Goal: Task Accomplishment & Management: Manage account settings

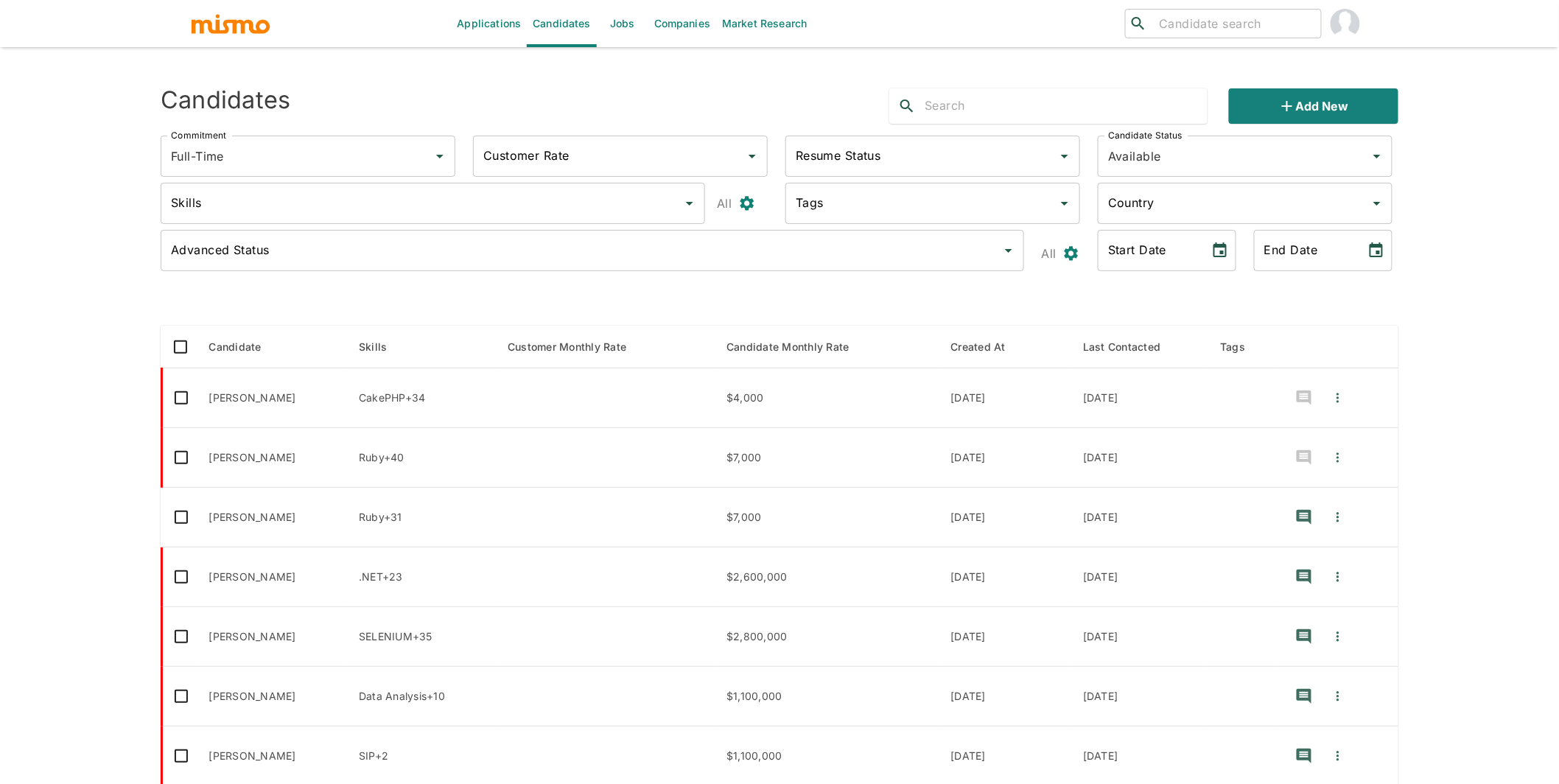
click at [625, 26] on link "Jobs" at bounding box center [622, 23] width 52 height 47
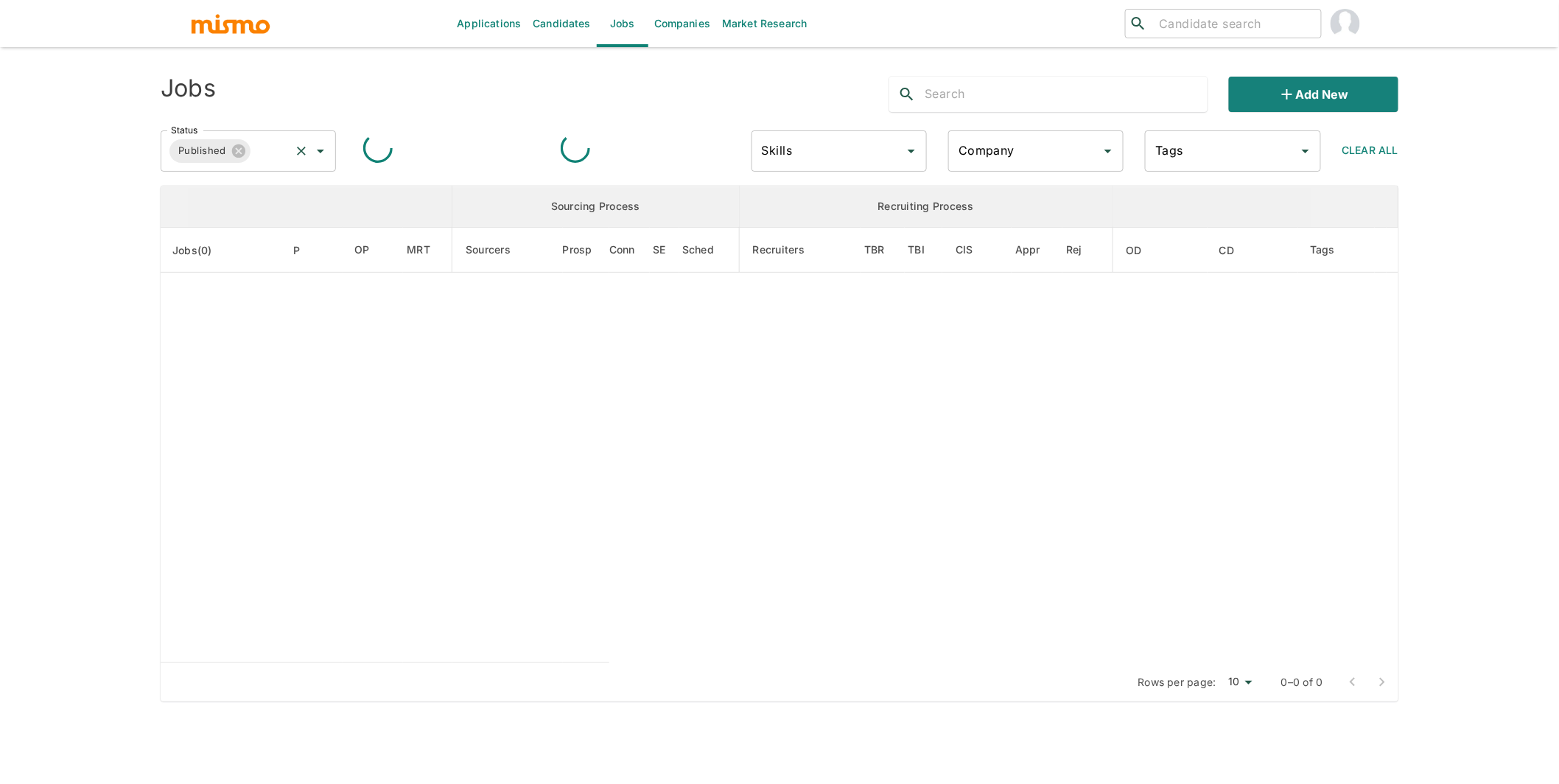
click at [274, 156] on input "Status" at bounding box center [271, 151] width 35 height 28
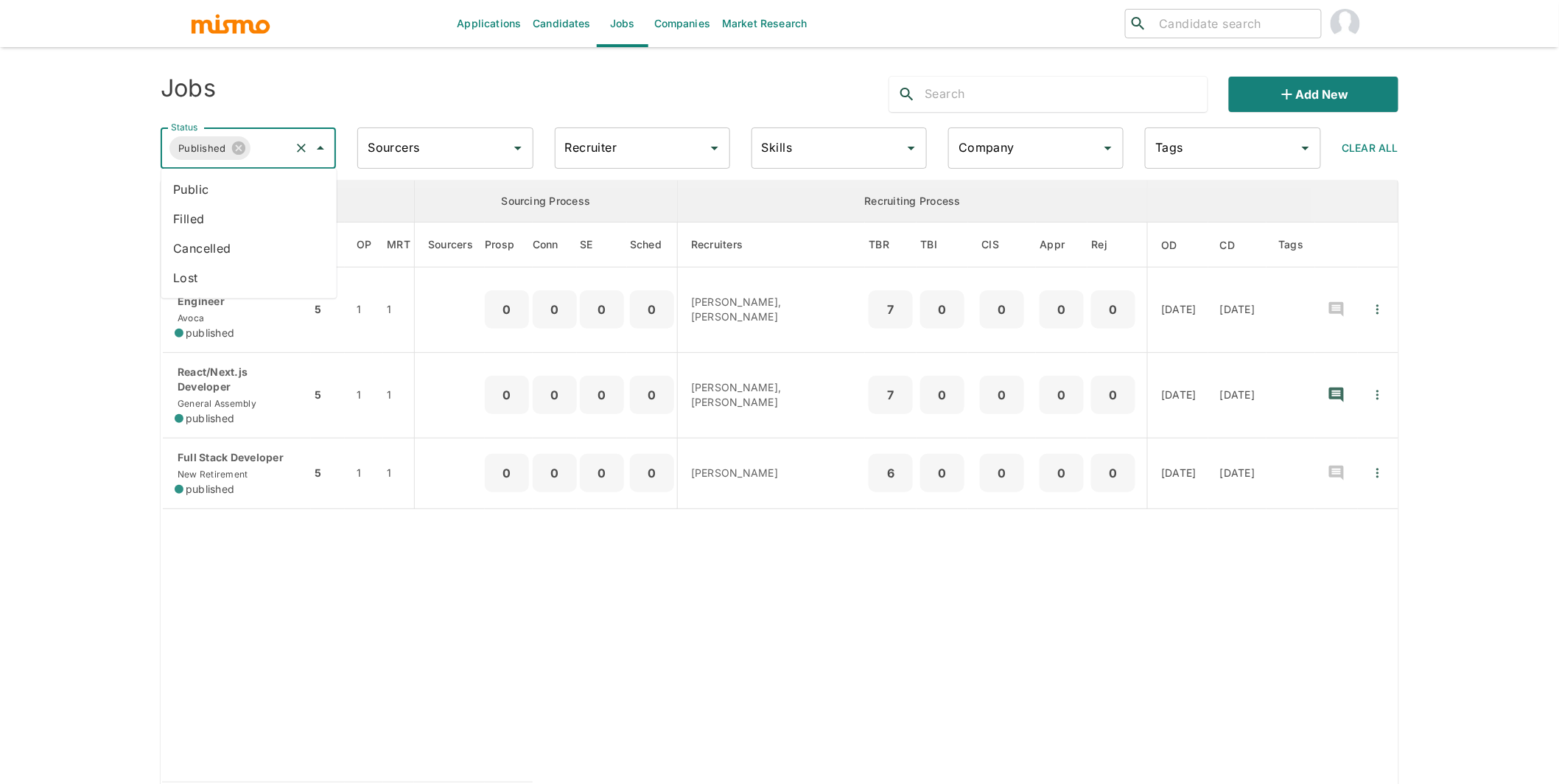
click at [259, 148] on input "Status" at bounding box center [271, 148] width 35 height 28
click at [225, 189] on li "Public" at bounding box center [249, 189] width 175 height 29
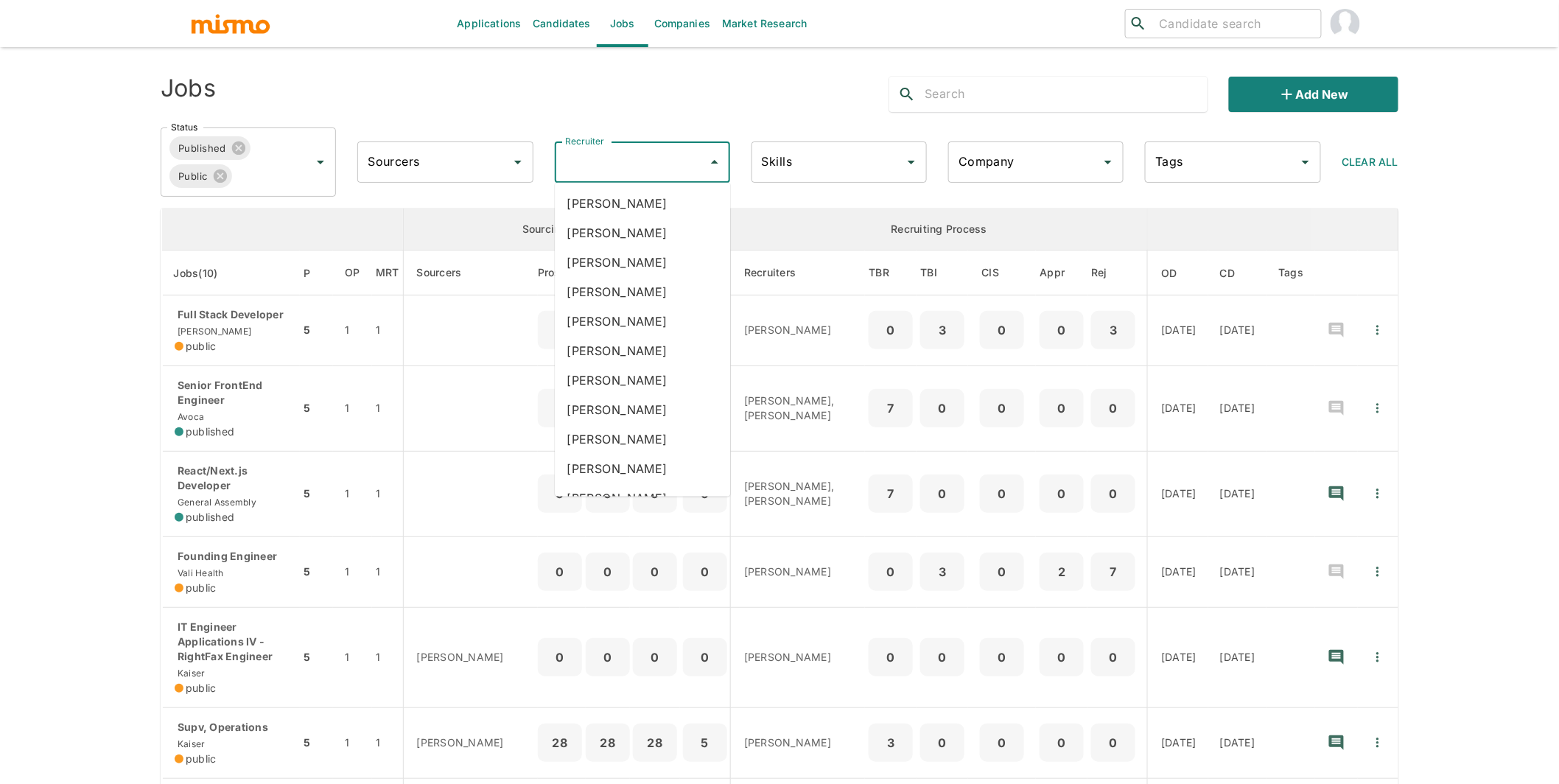
click at [592, 158] on input "Recruiter" at bounding box center [631, 162] width 140 height 28
type input "carme"
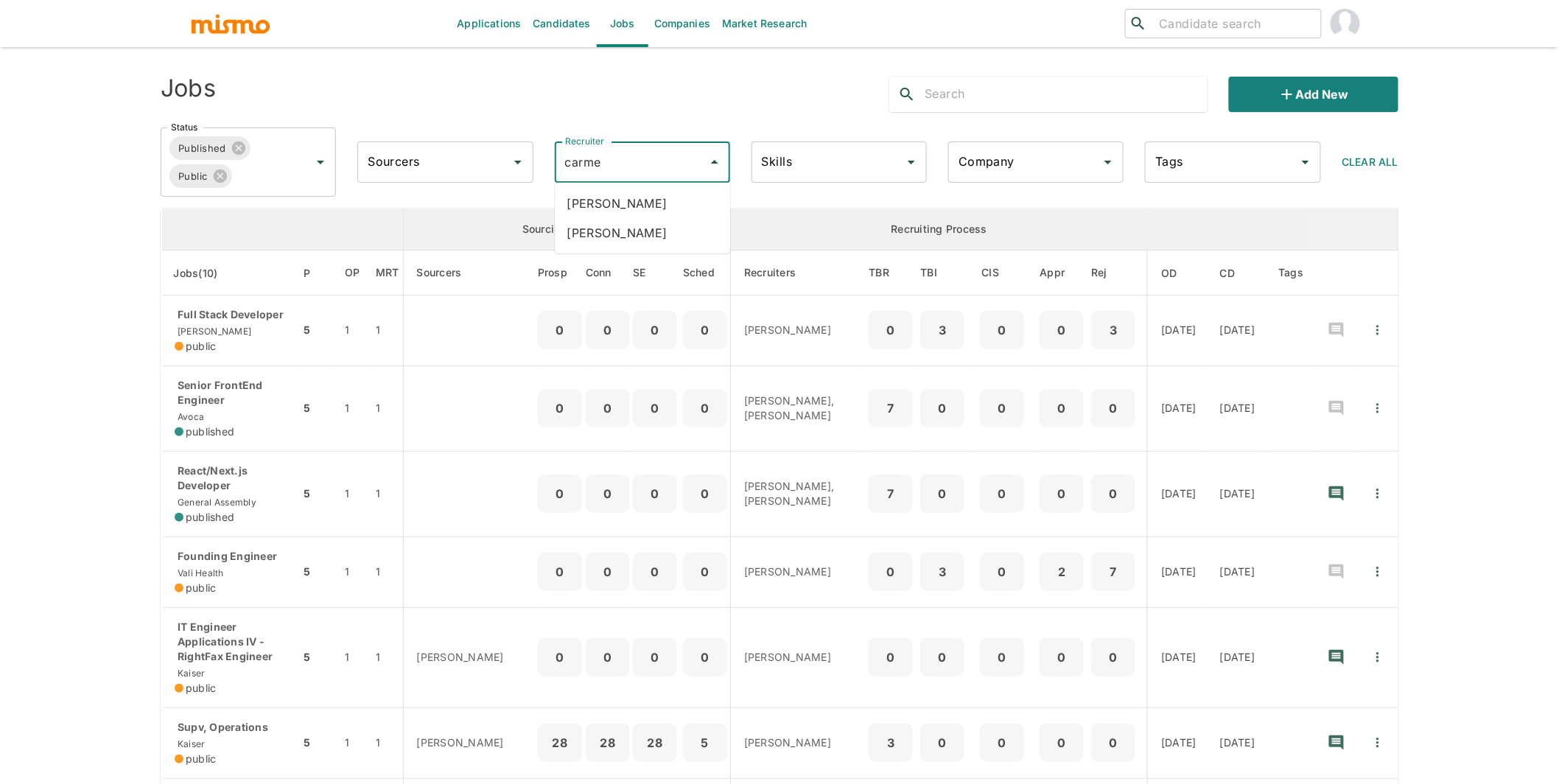
click at [617, 234] on li "Carmen Vilachá" at bounding box center [643, 233] width 175 height 29
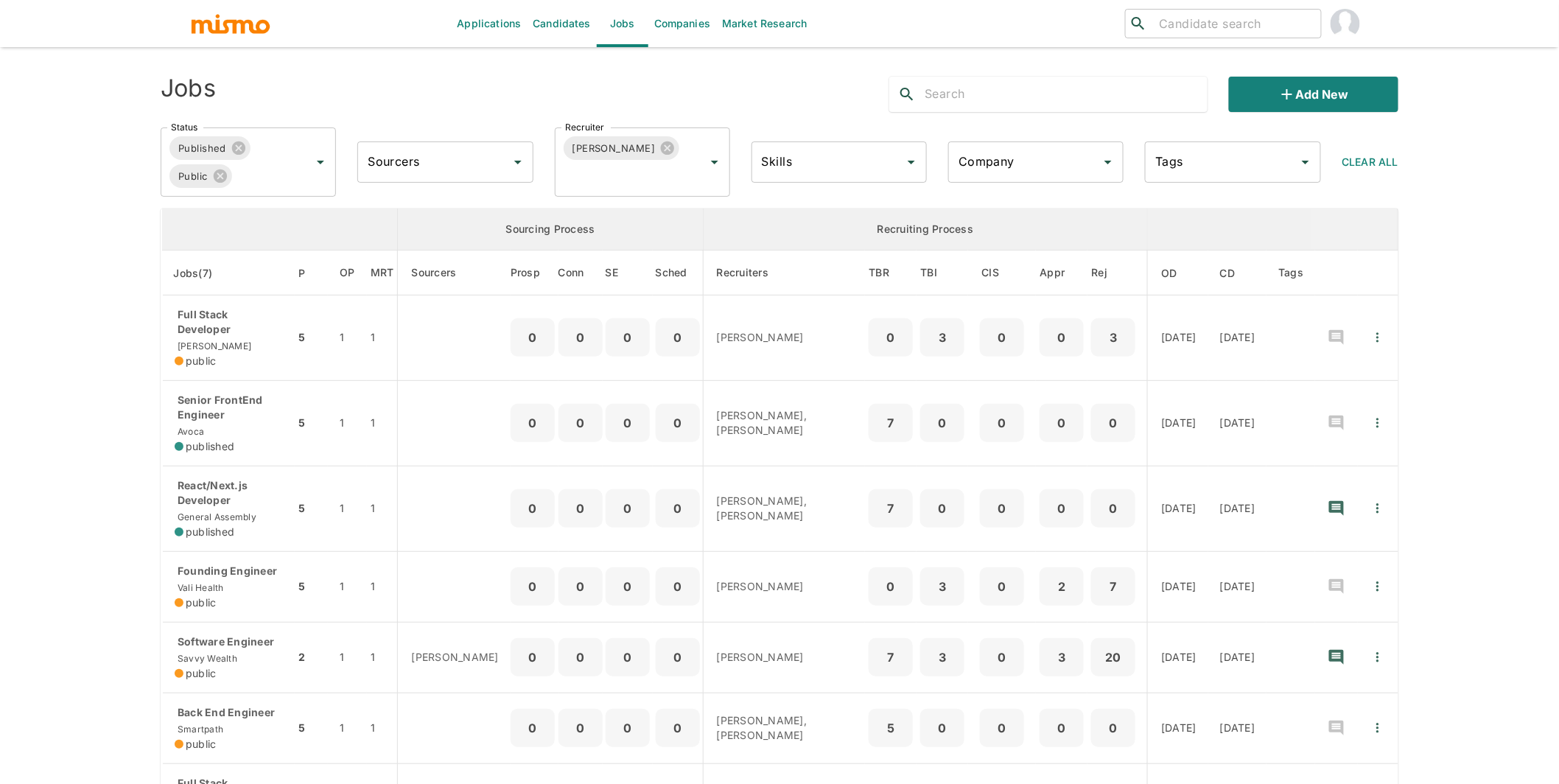
click at [613, 184] on input "Recruiter" at bounding box center [621, 176] width 121 height 28
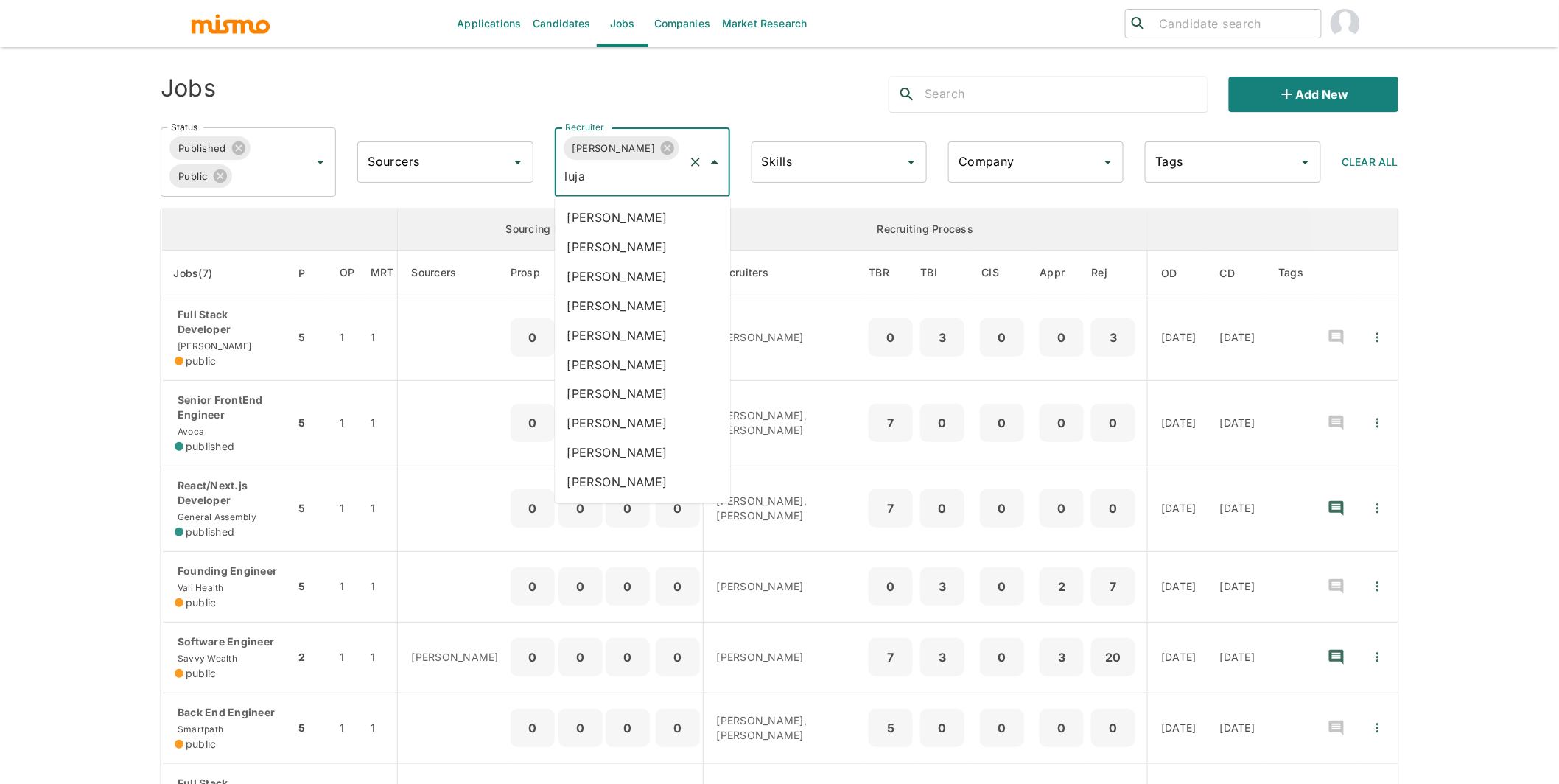
type input "lujan"
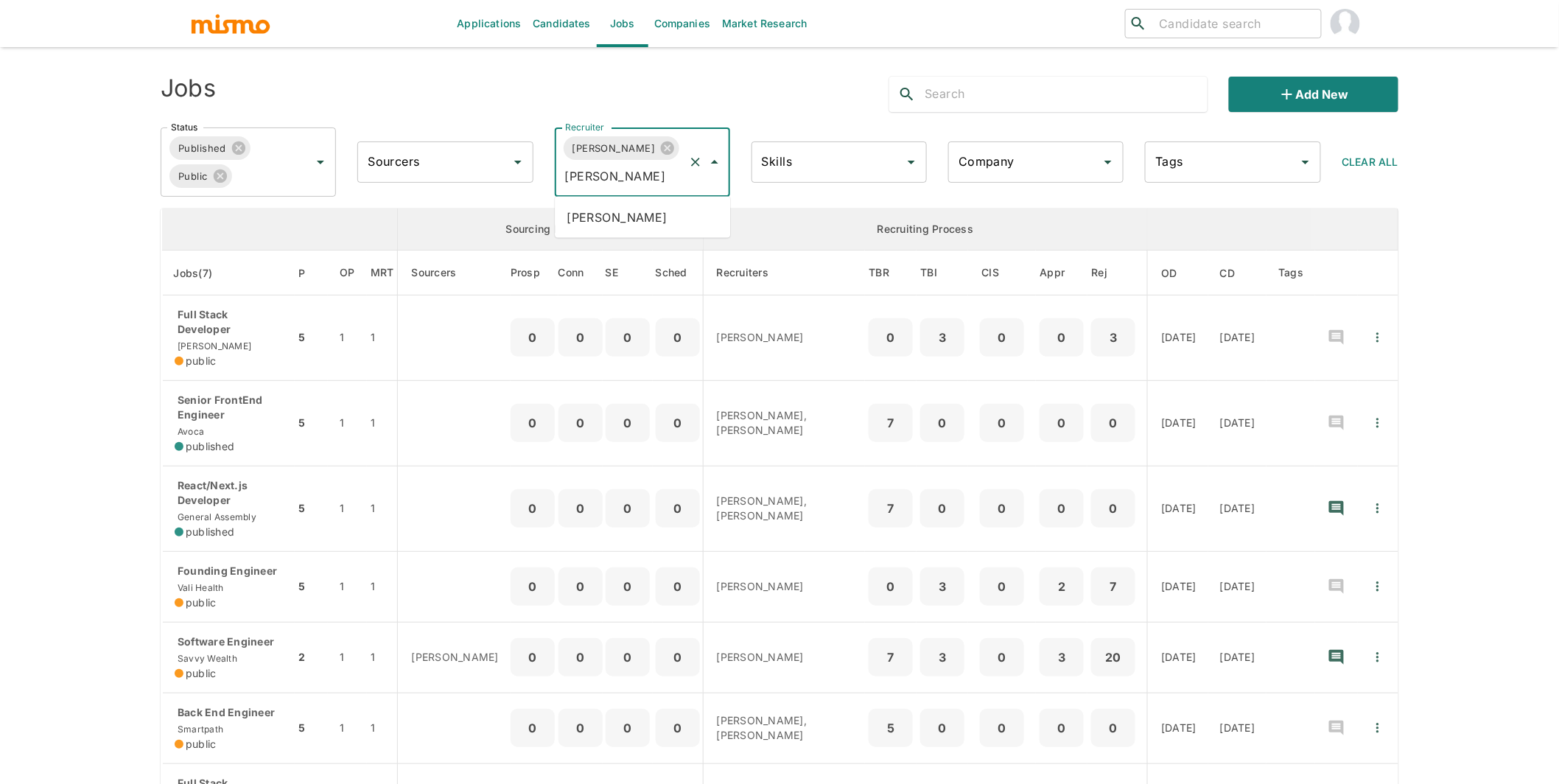
click at [679, 221] on li "Maria Lujan Ciommo" at bounding box center [643, 218] width 175 height 29
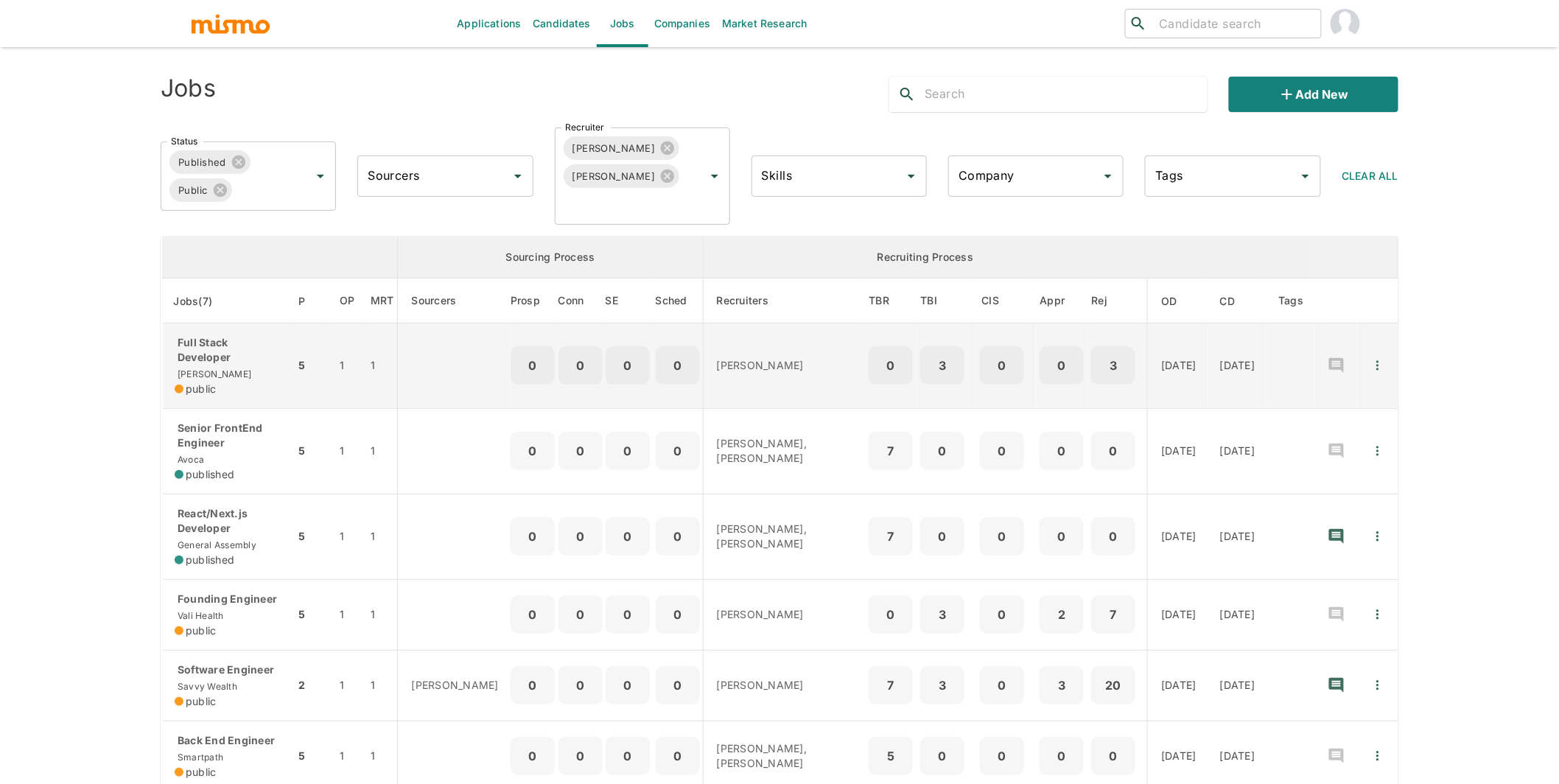
click at [225, 366] on div "Full Stack Developer Kaelio public" at bounding box center [228, 366] width 108 height 61
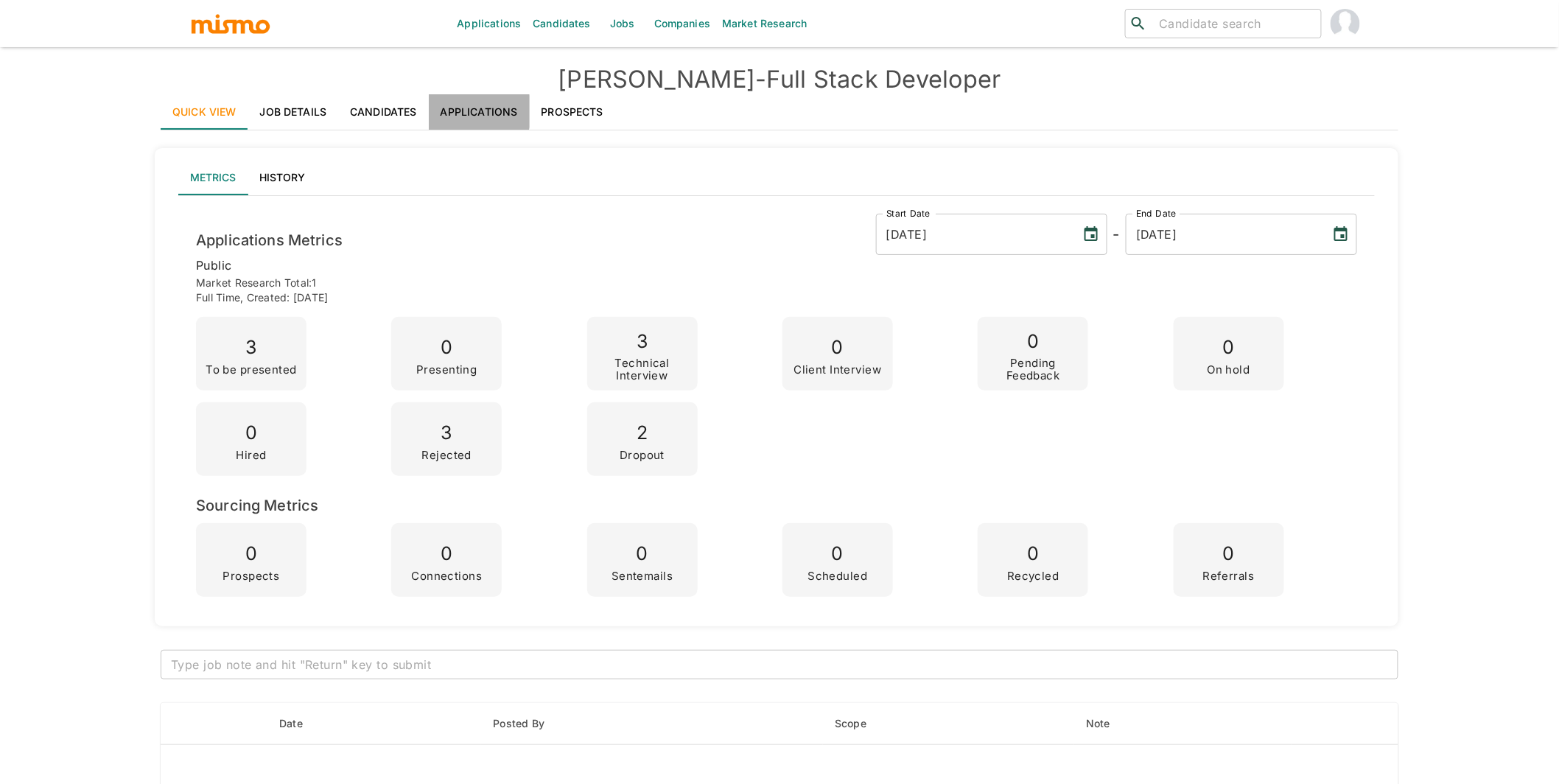
click at [468, 111] on link "Applications" at bounding box center [479, 112] width 101 height 35
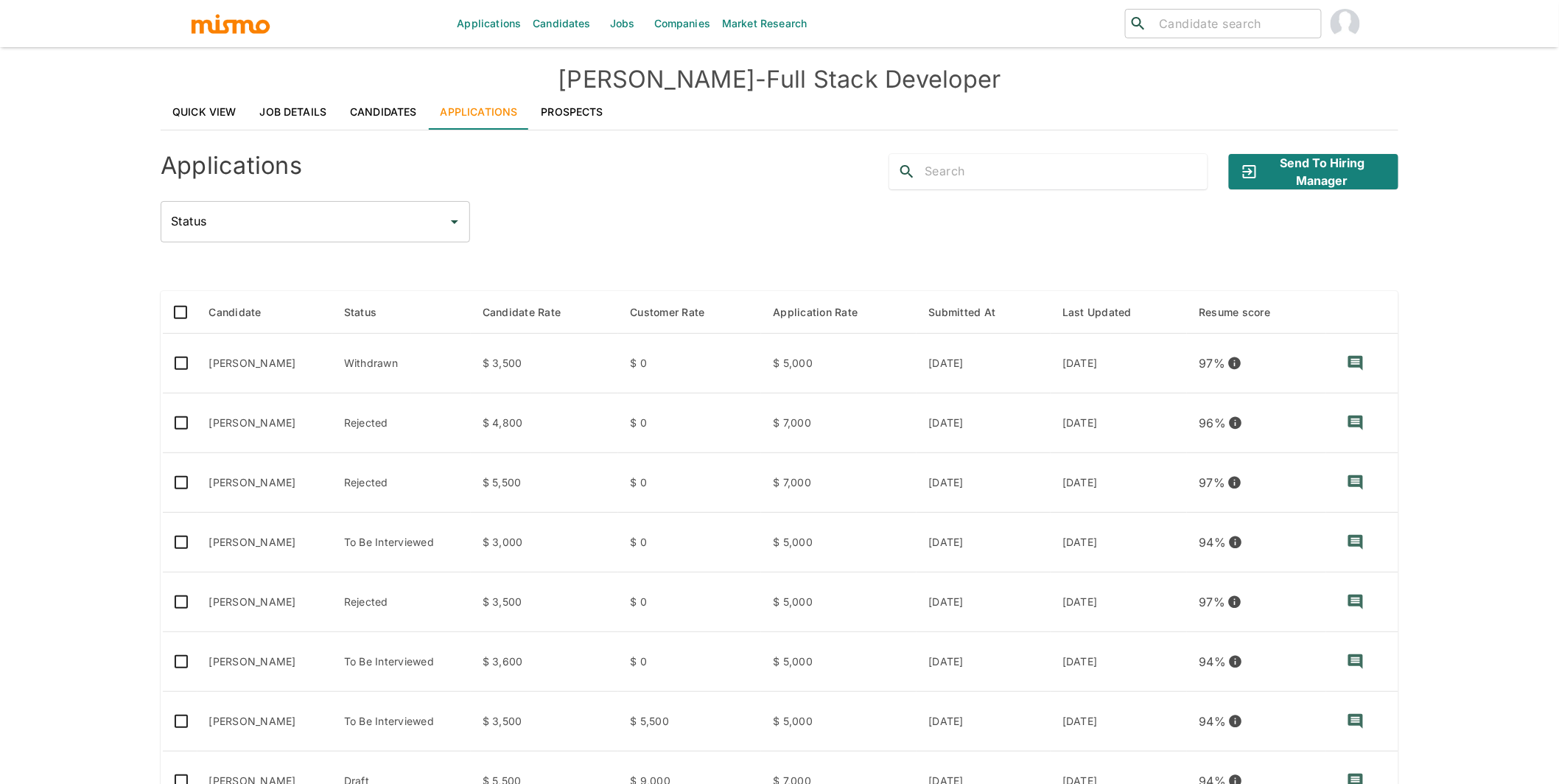
click at [91, 493] on div "Applications Candidates Jobs Companies Market Research ​ ​ Kaelio - Full Stack …" at bounding box center [780, 410] width 1559 height 819
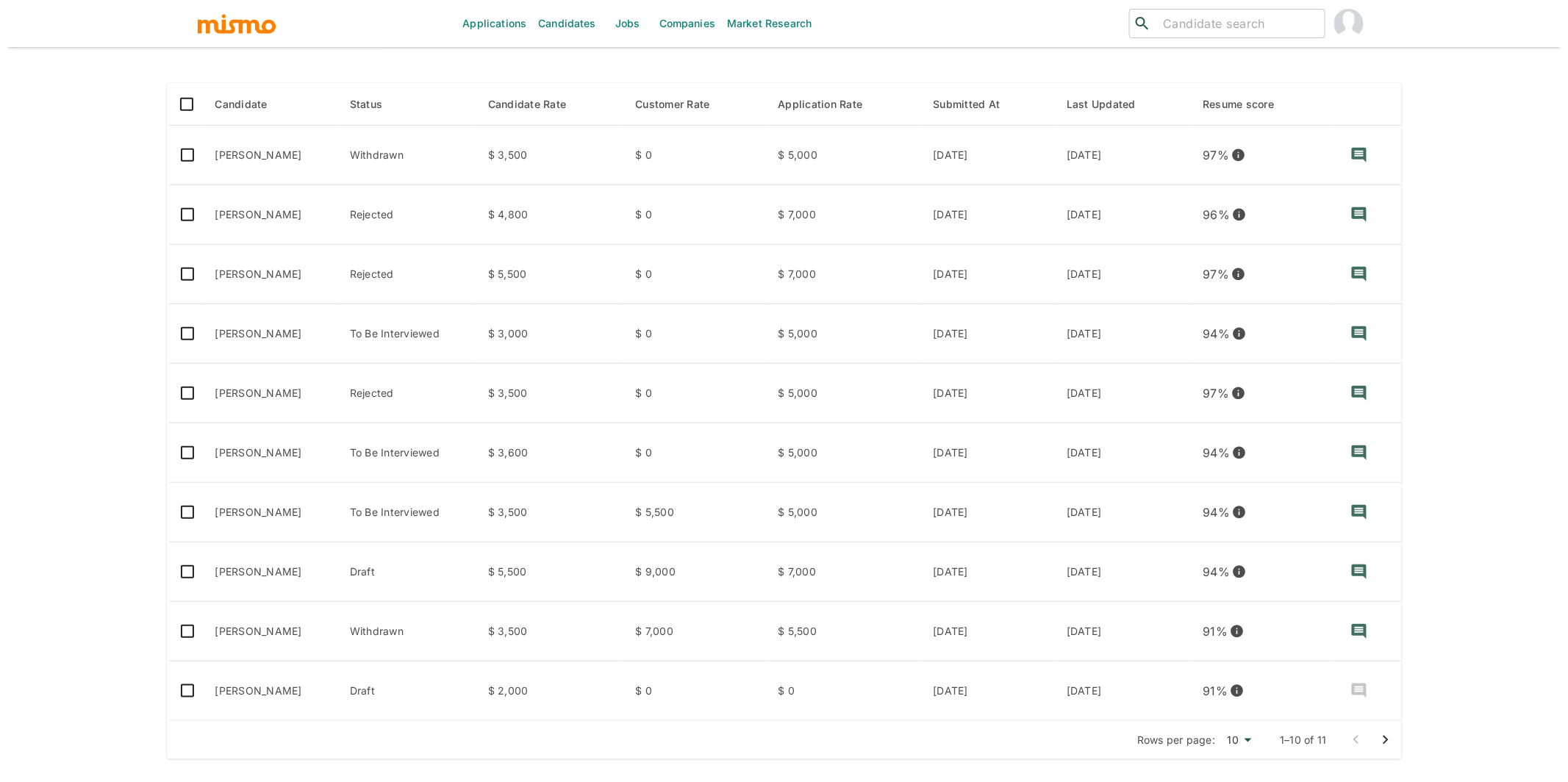
scroll to position [208, 0]
click at [1236, 610] on body "Applications Candidates Jobs Companies Market Research ​ ​ Kaelio - Full Stack …" at bounding box center [784, 201] width 1568 height 817
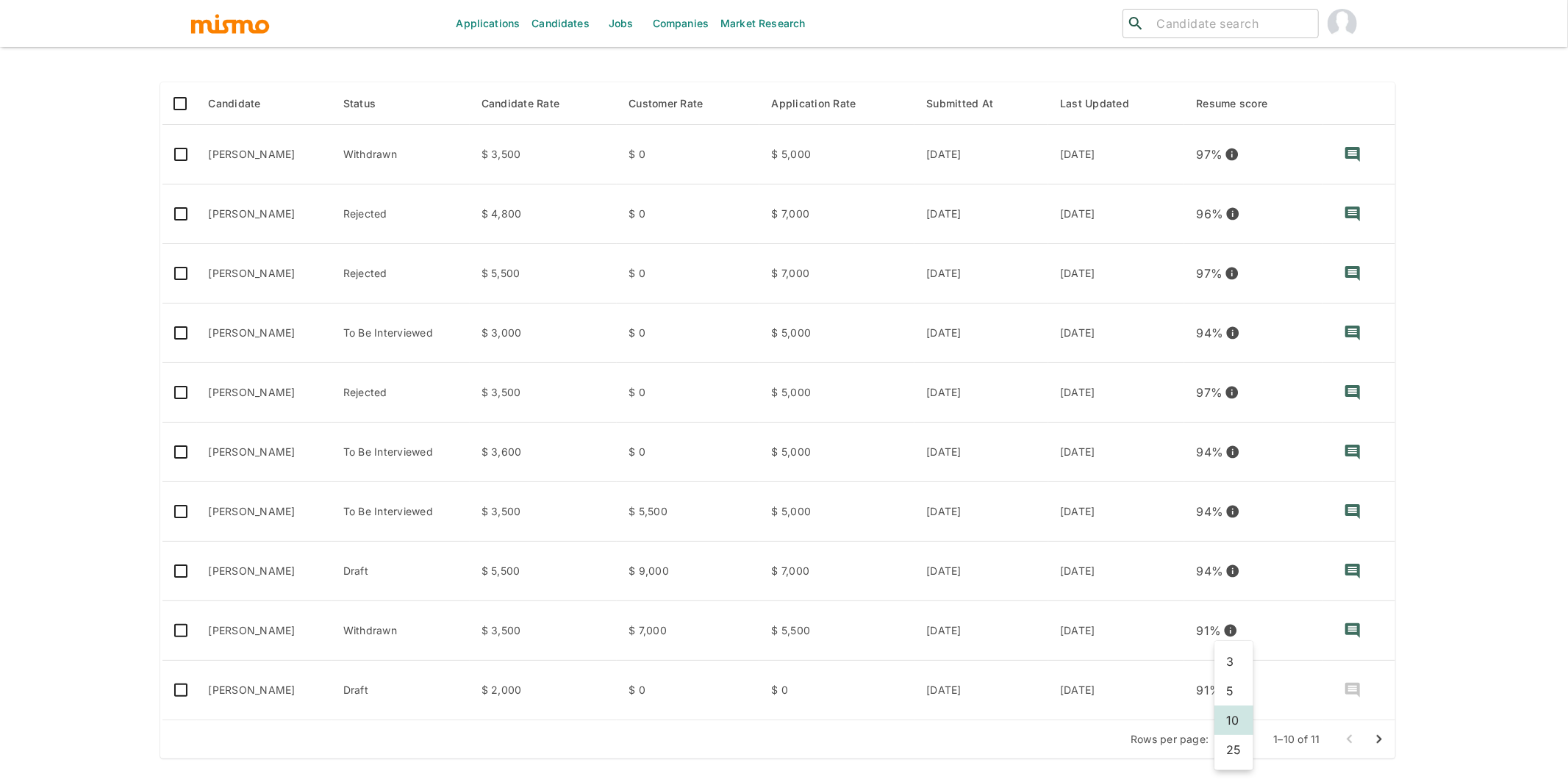
click at [1238, 744] on li "25" at bounding box center [1234, 749] width 39 height 29
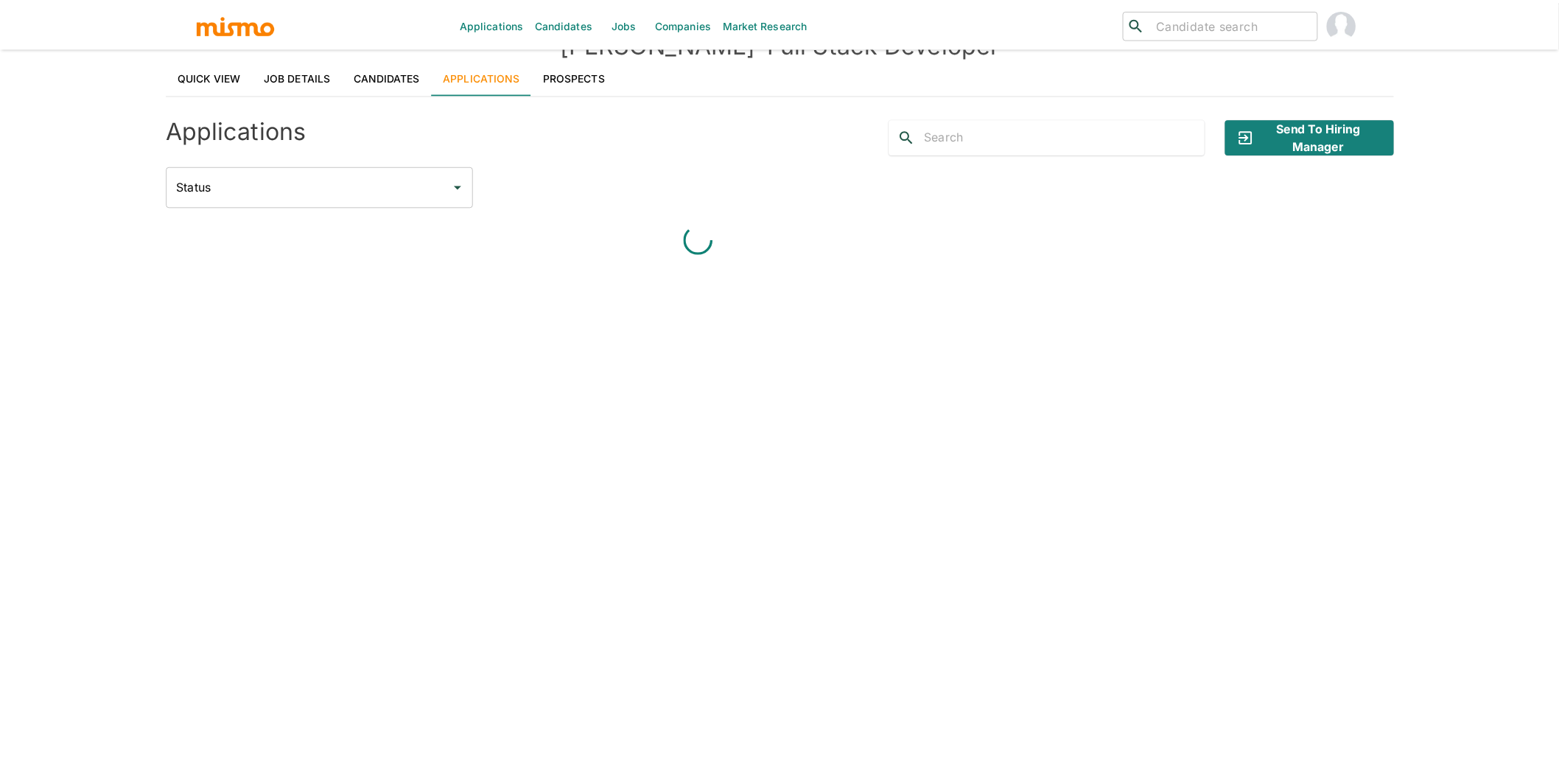
scroll to position [35, 0]
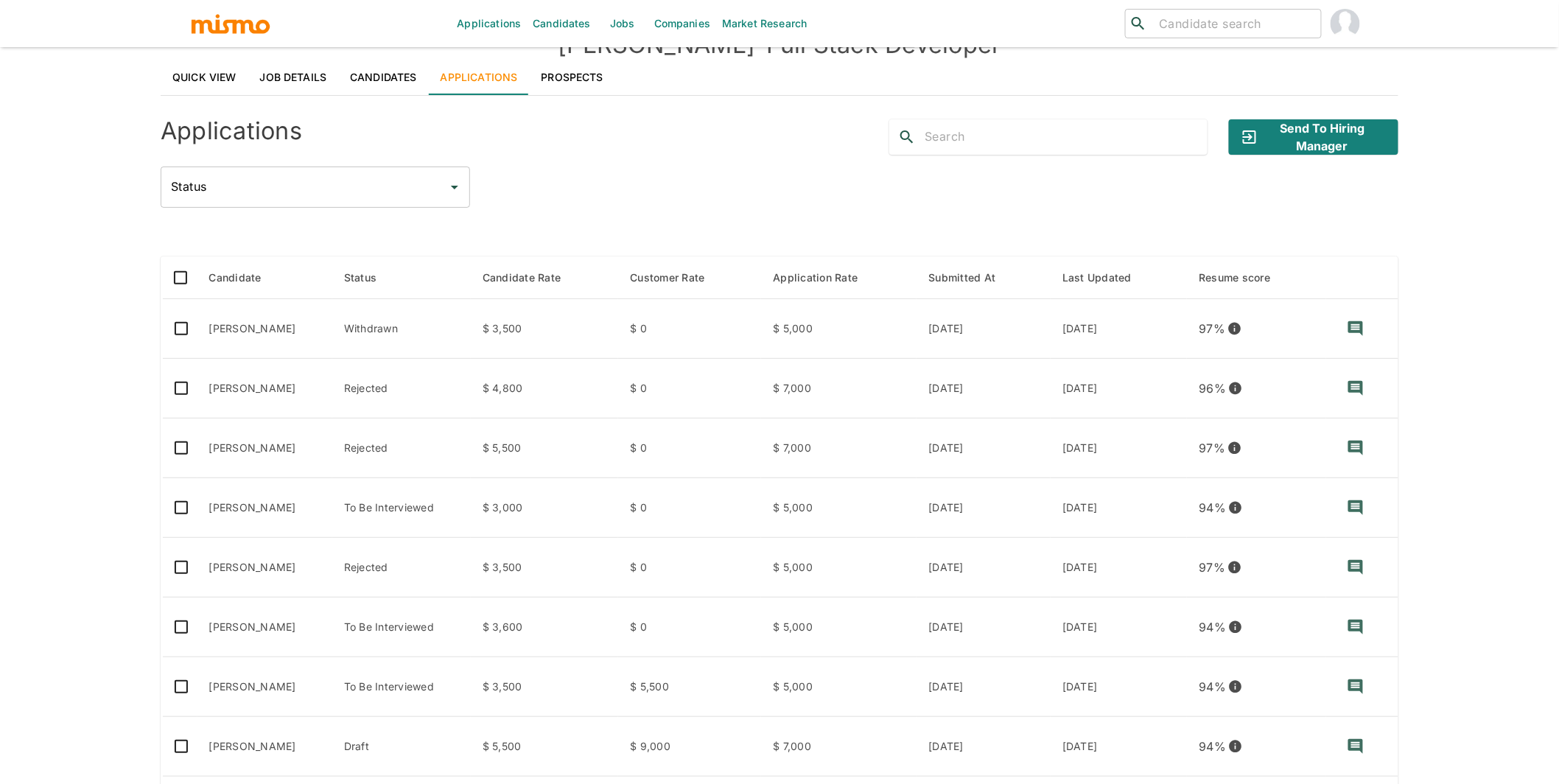
click at [76, 523] on div "Applications Candidates Jobs Companies Market Research ​ ​ Kaelio - Full Stack …" at bounding box center [780, 375] width 1559 height 819
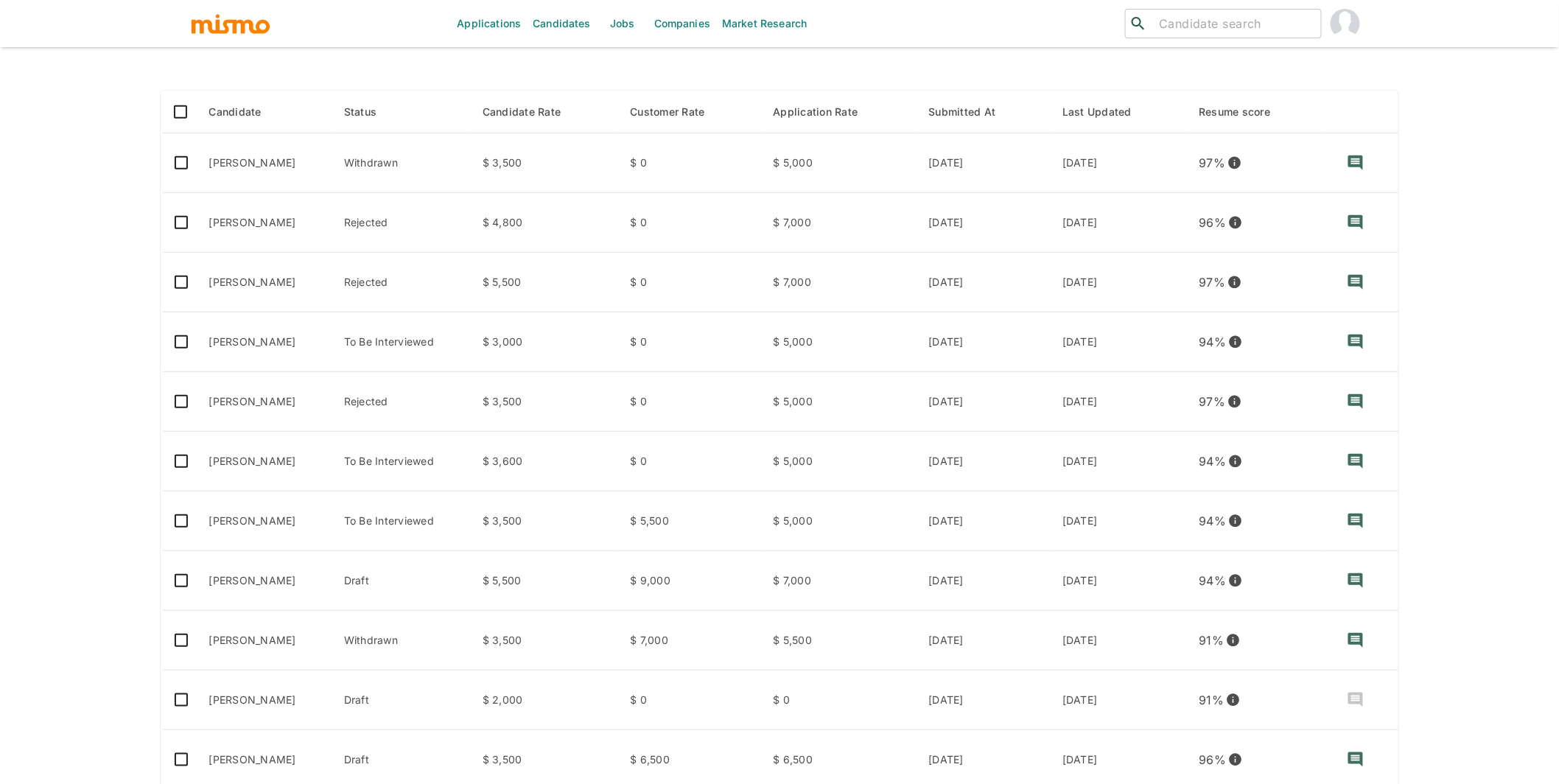
scroll to position [199, 0]
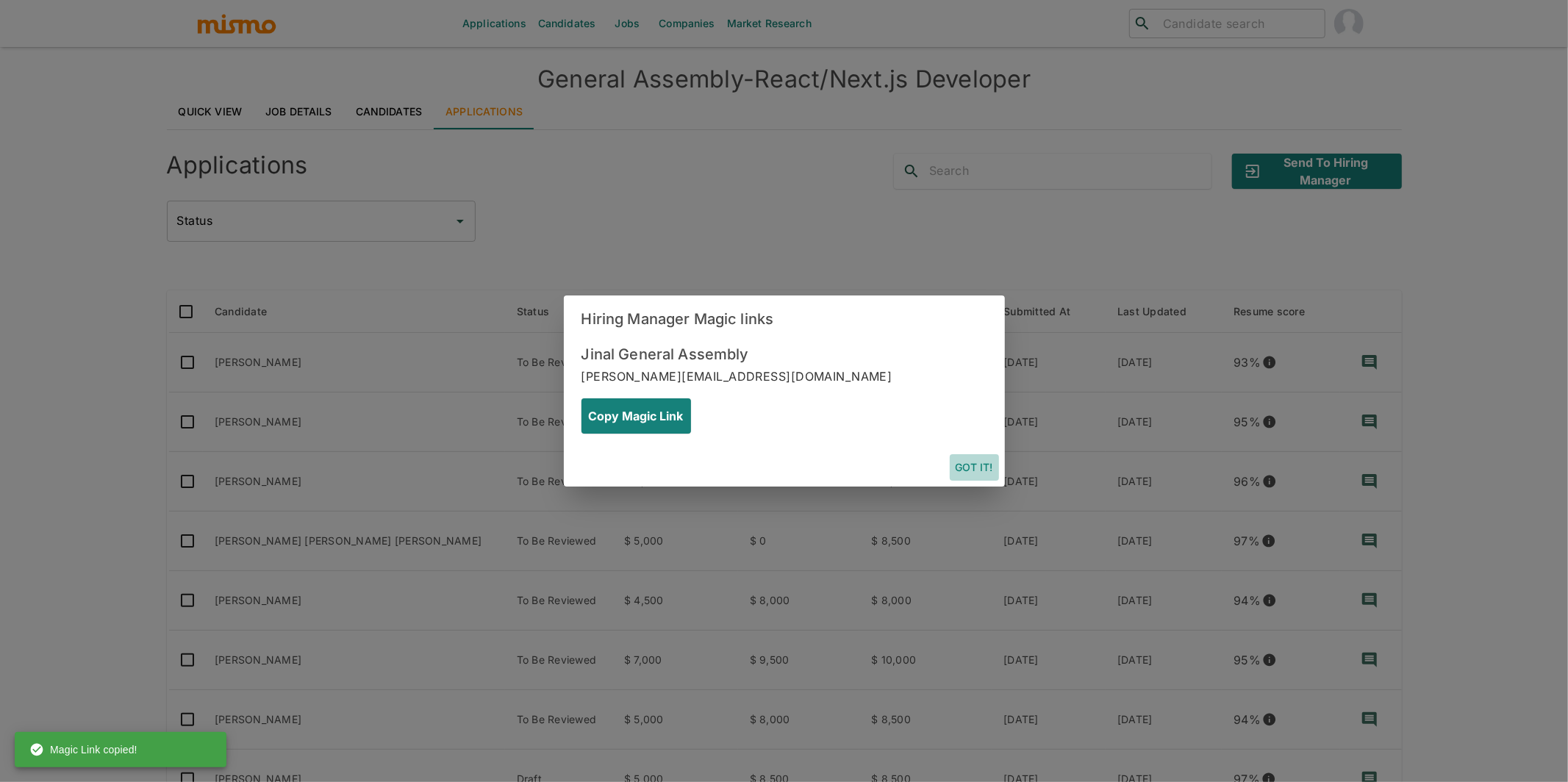
click at [975, 454] on button "Got it!" at bounding box center [974, 467] width 49 height 27
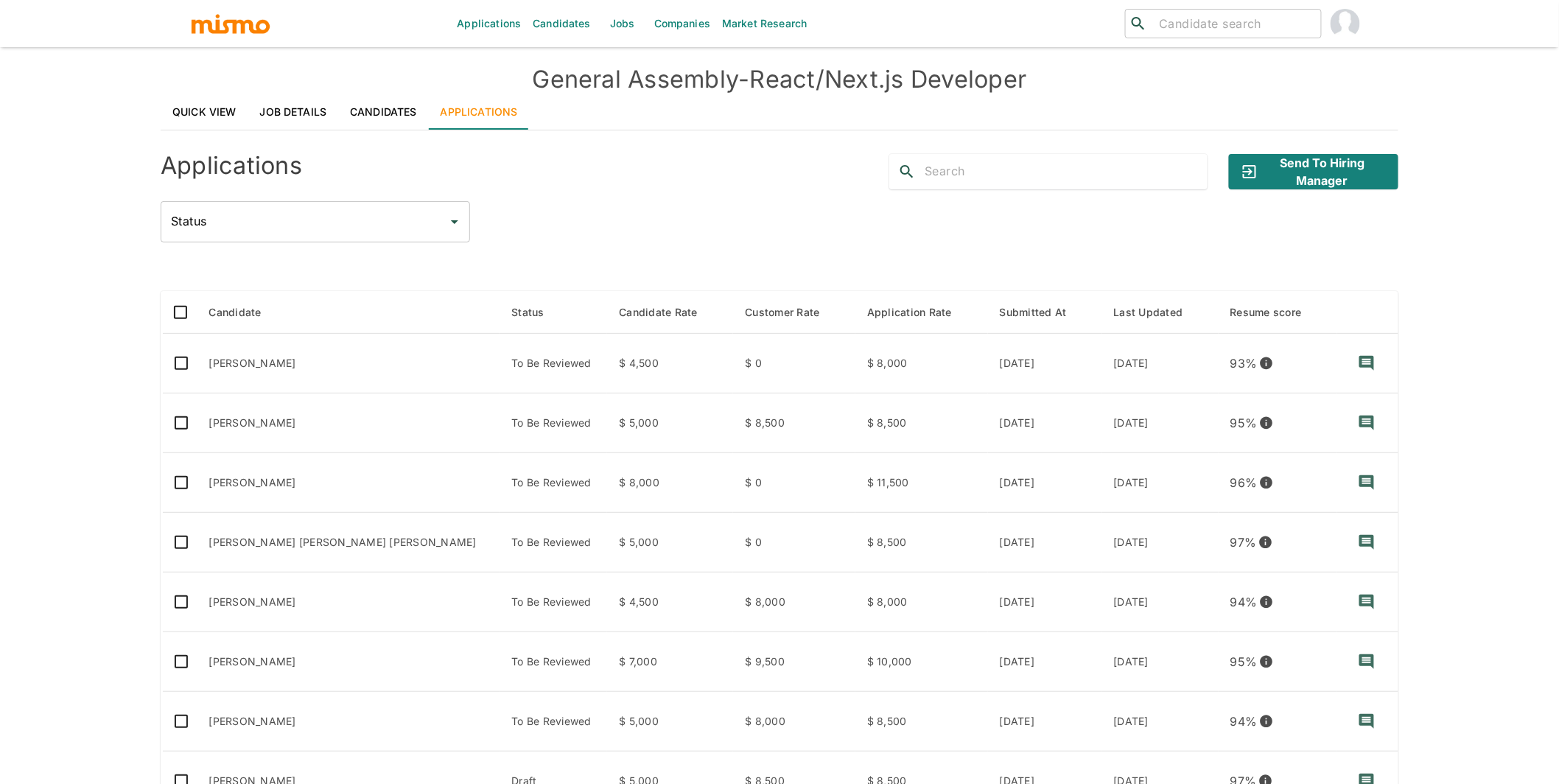
click at [79, 513] on div "Applications Candidates Jobs Companies Market Research ​ ​ General Assembly - R…" at bounding box center [780, 410] width 1559 height 819
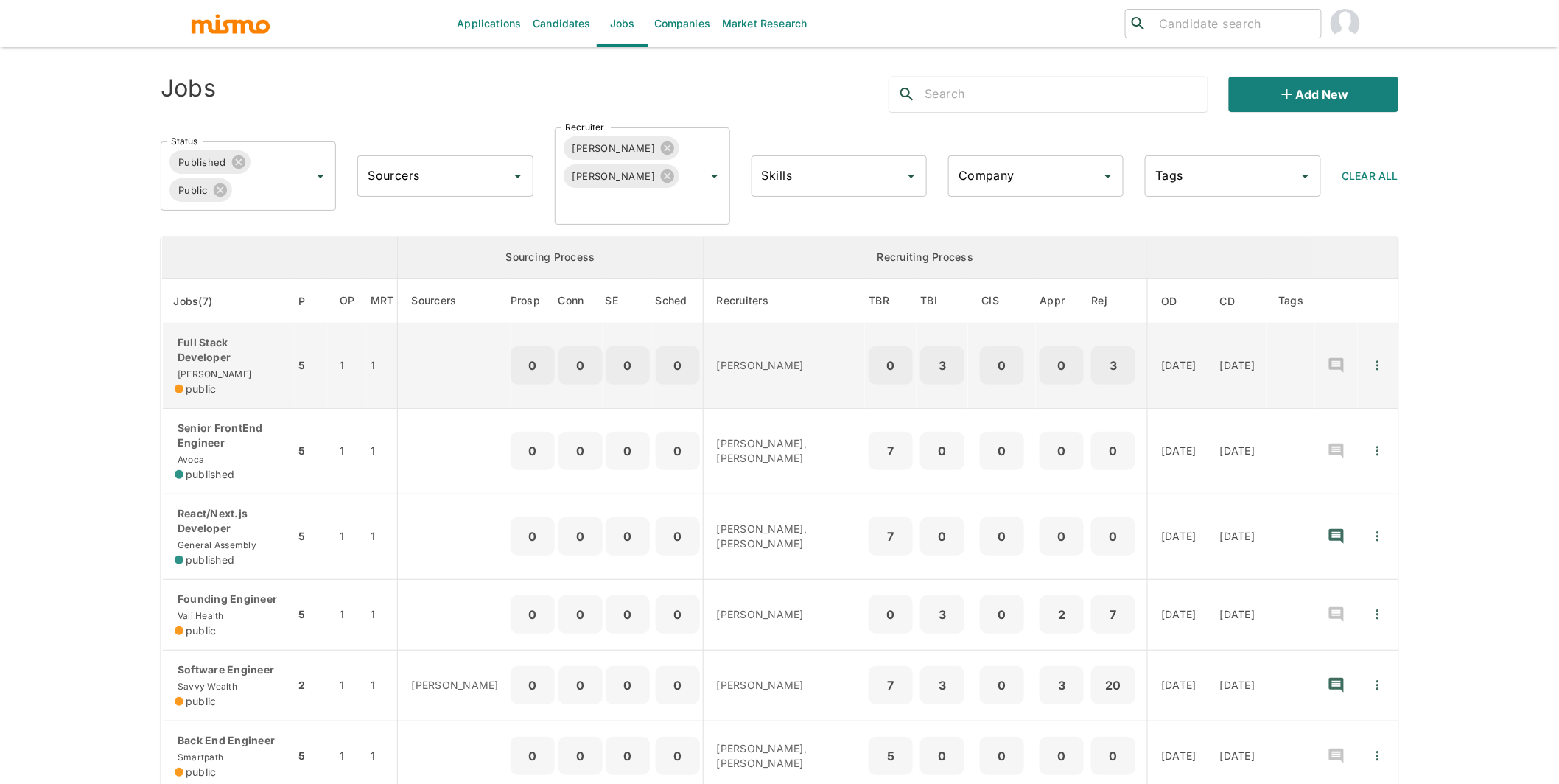
click at [218, 344] on p "Full Stack Developer" at bounding box center [228, 350] width 108 height 29
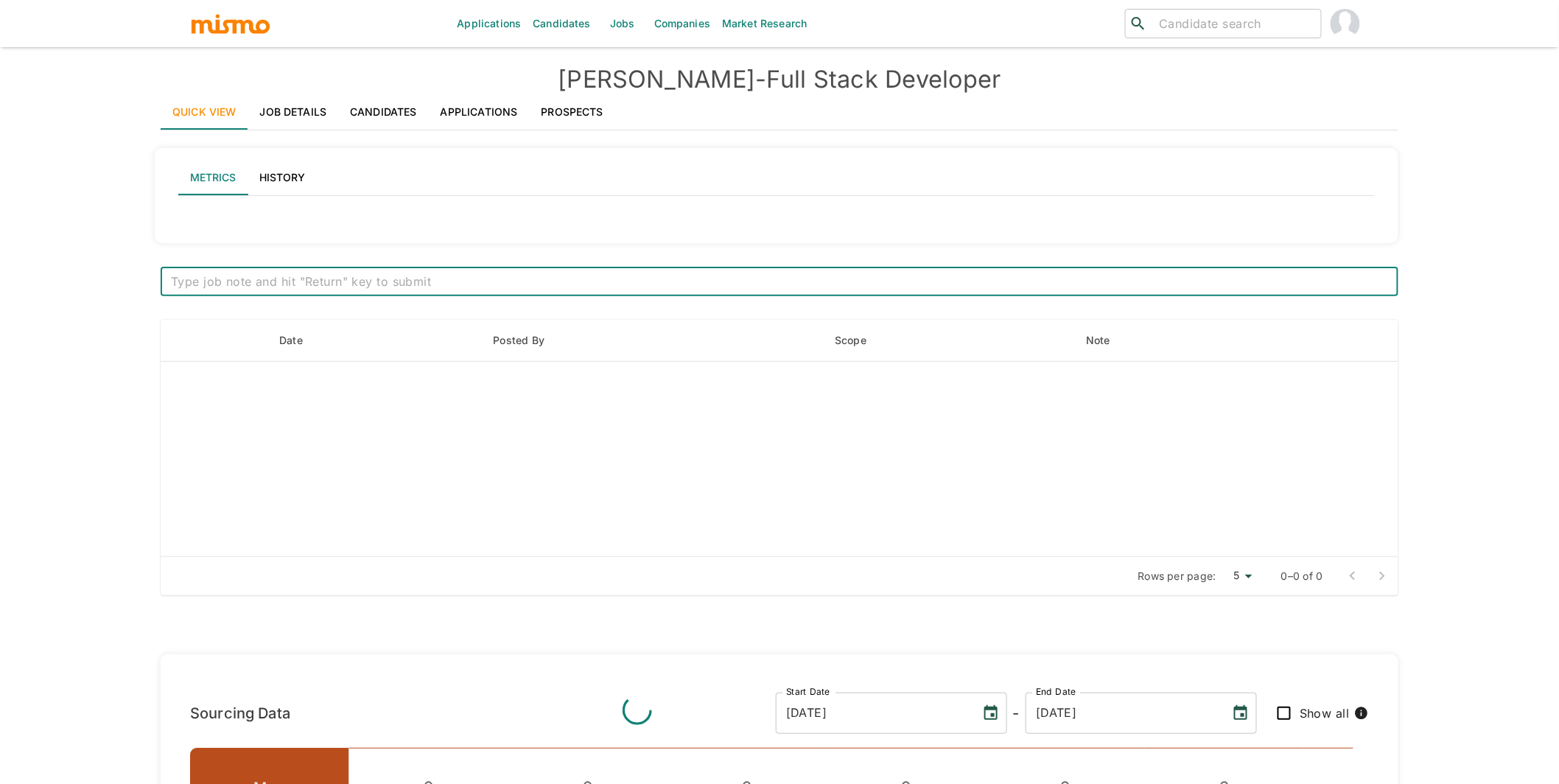
click at [490, 112] on link "Applications" at bounding box center [479, 112] width 101 height 35
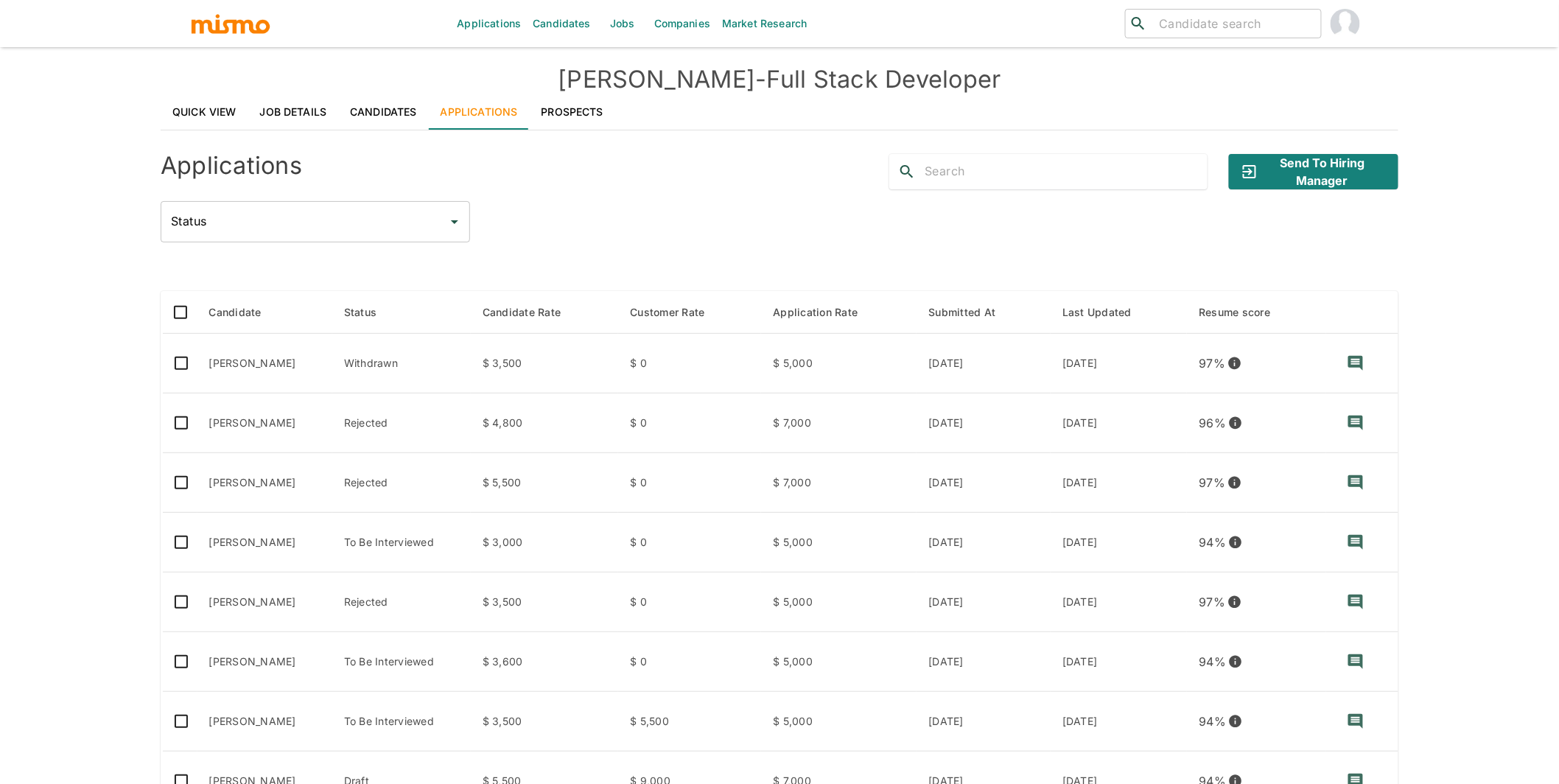
click at [72, 360] on div "Applications Candidates Jobs Companies Market Research ​ ​ Kaelio - Full Stack …" at bounding box center [780, 410] width 1559 height 819
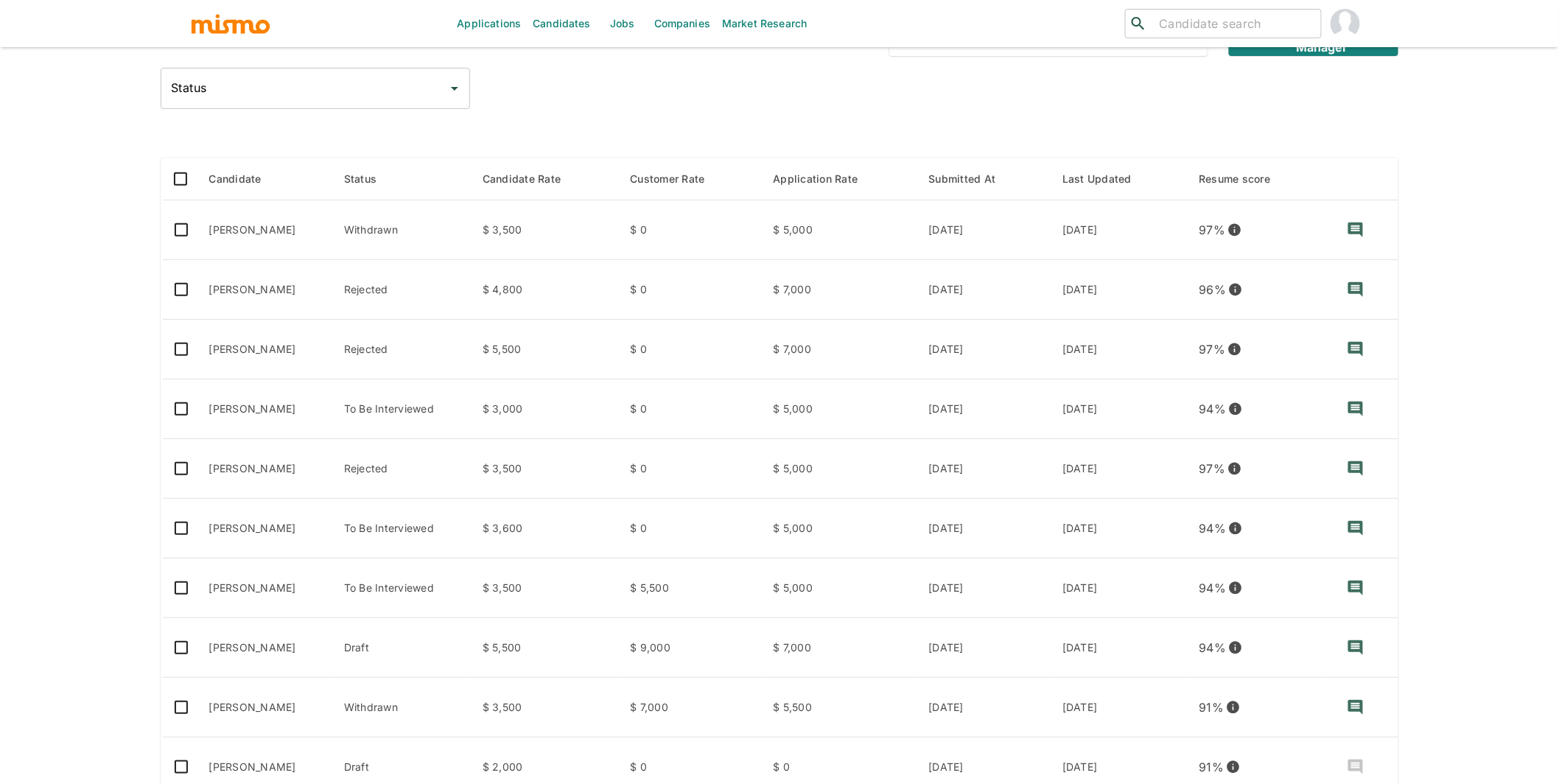
scroll to position [131, 0]
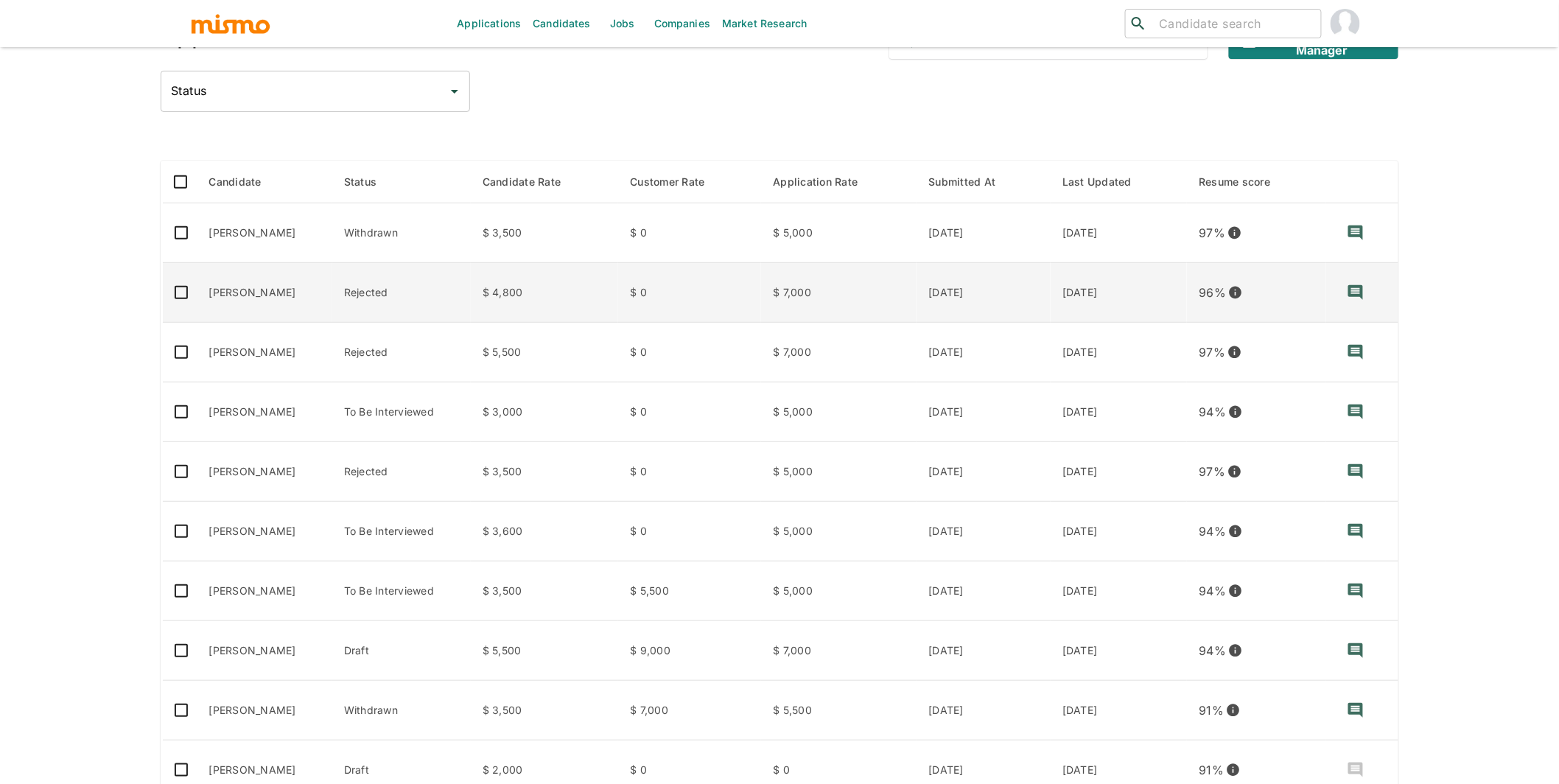
click at [405, 290] on td "Rejected" at bounding box center [401, 293] width 138 height 60
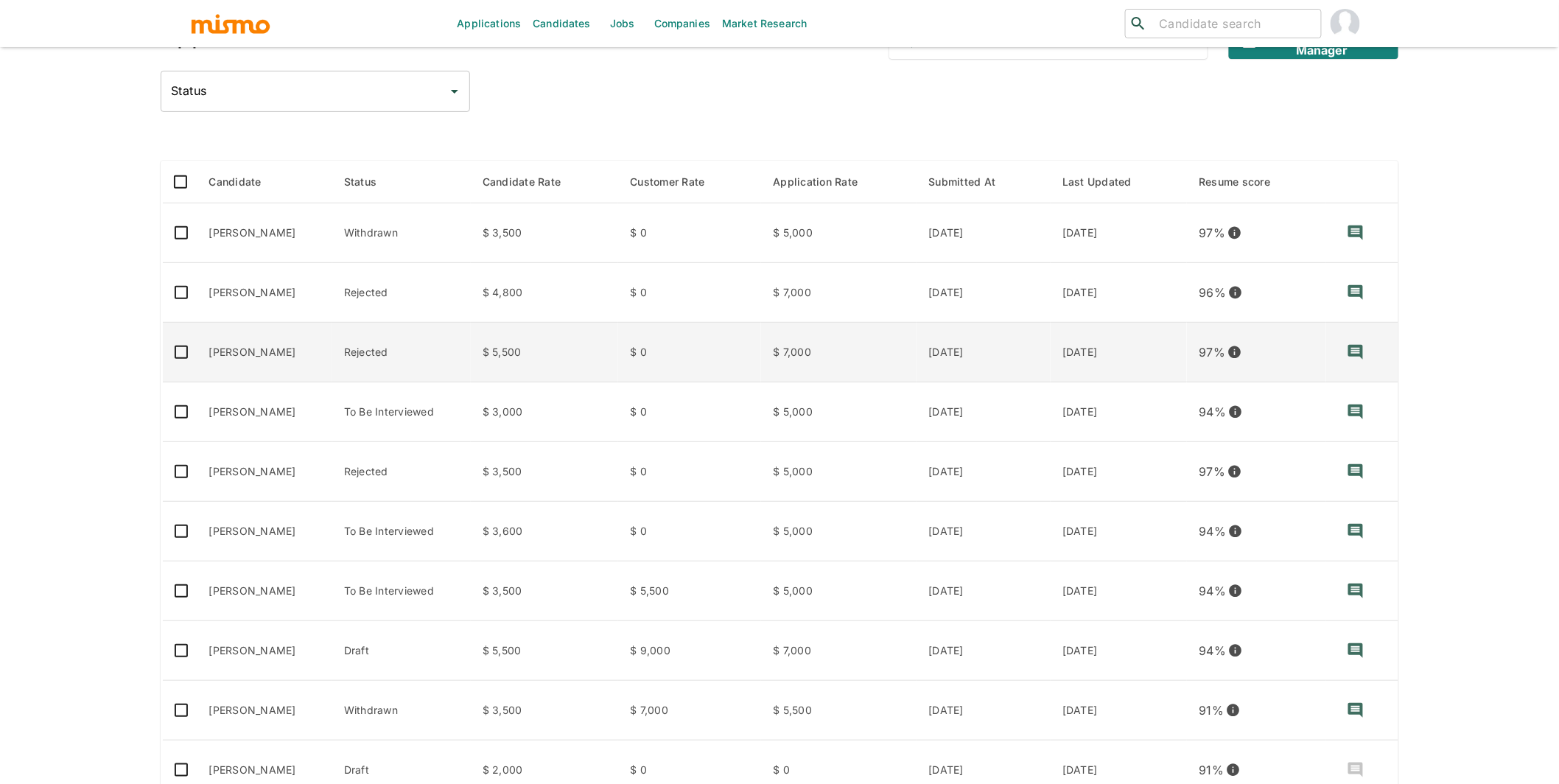
click at [523, 358] on td "$ 5,500" at bounding box center [544, 353] width 148 height 60
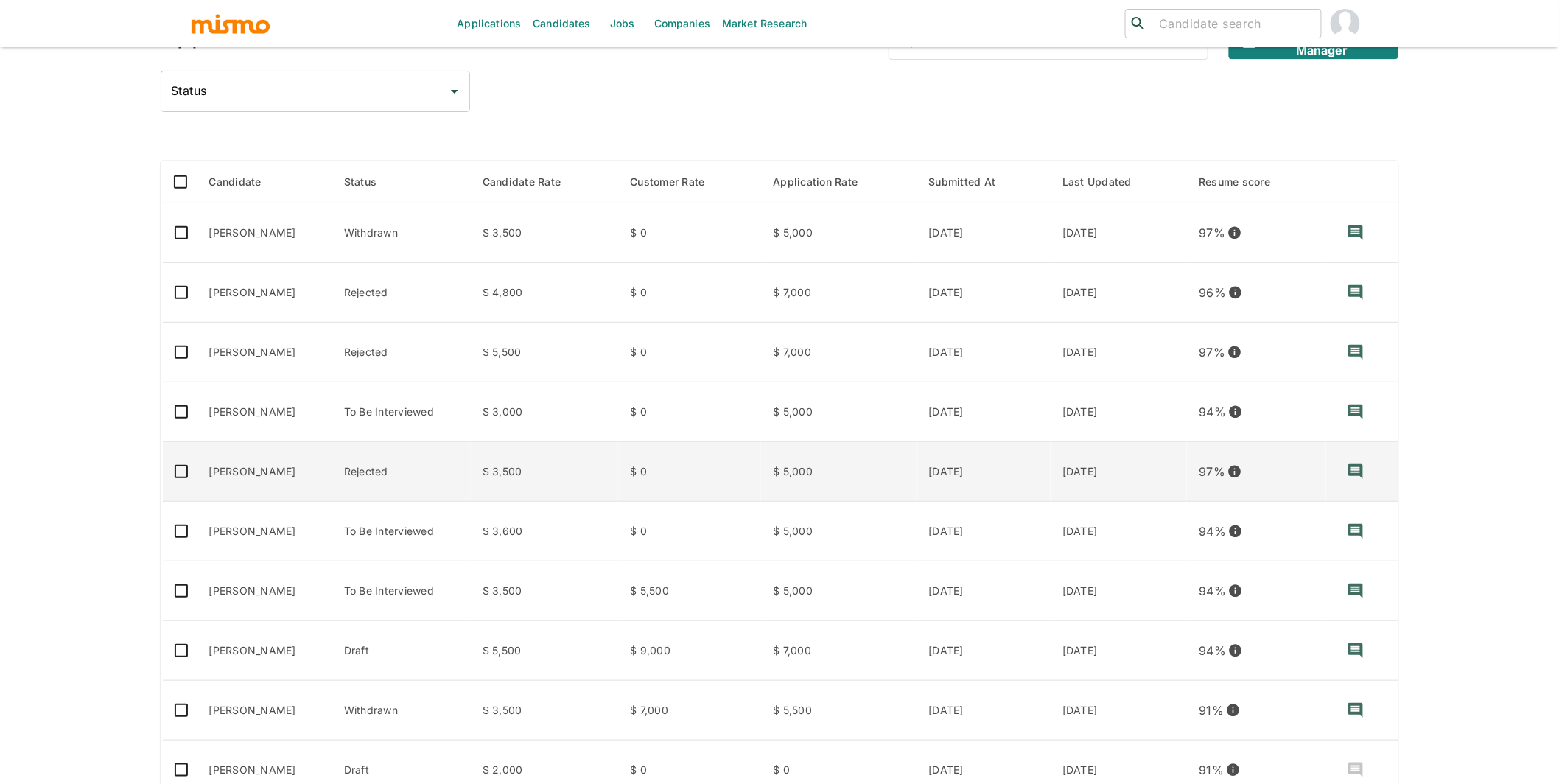
click at [434, 474] on td "Rejected" at bounding box center [401, 472] width 138 height 60
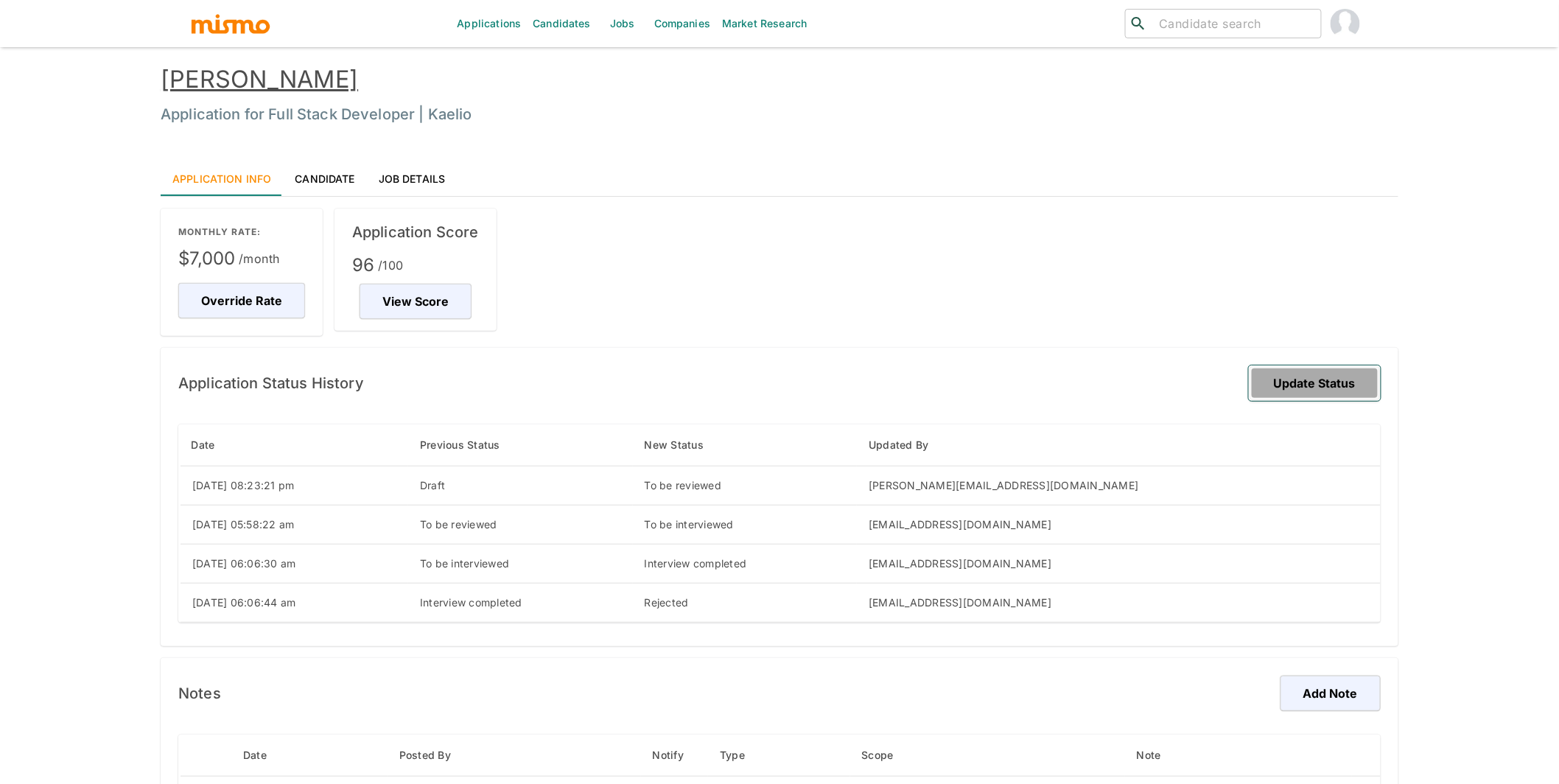
click at [1291, 394] on button "Update Status" at bounding box center [1315, 383] width 132 height 35
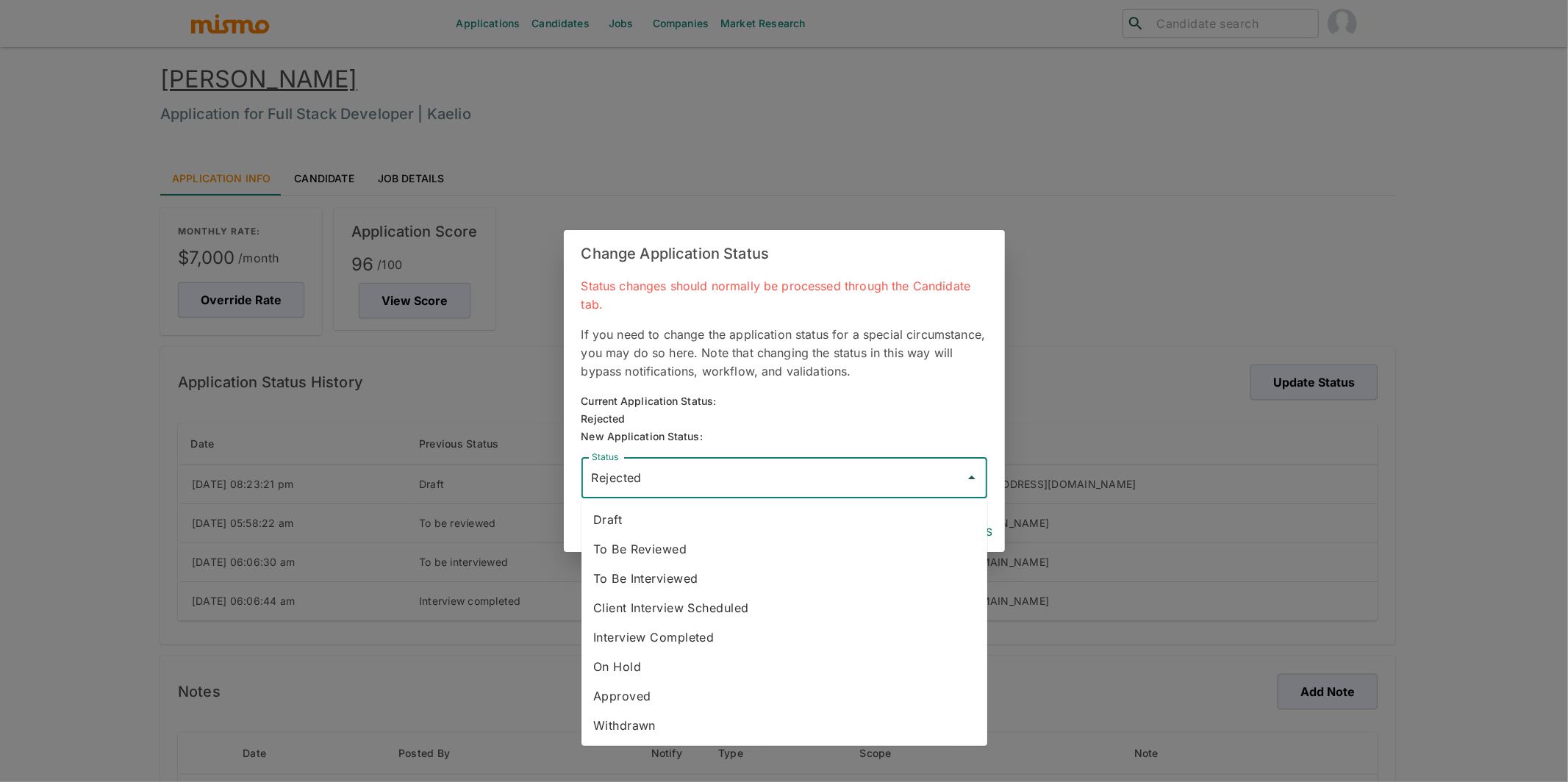
click at [664, 488] on input "Rejected" at bounding box center [773, 478] width 371 height 28
click at [683, 560] on li "To Be Reviewed" at bounding box center [784, 549] width 406 height 29
type input "To Be Reviewed"
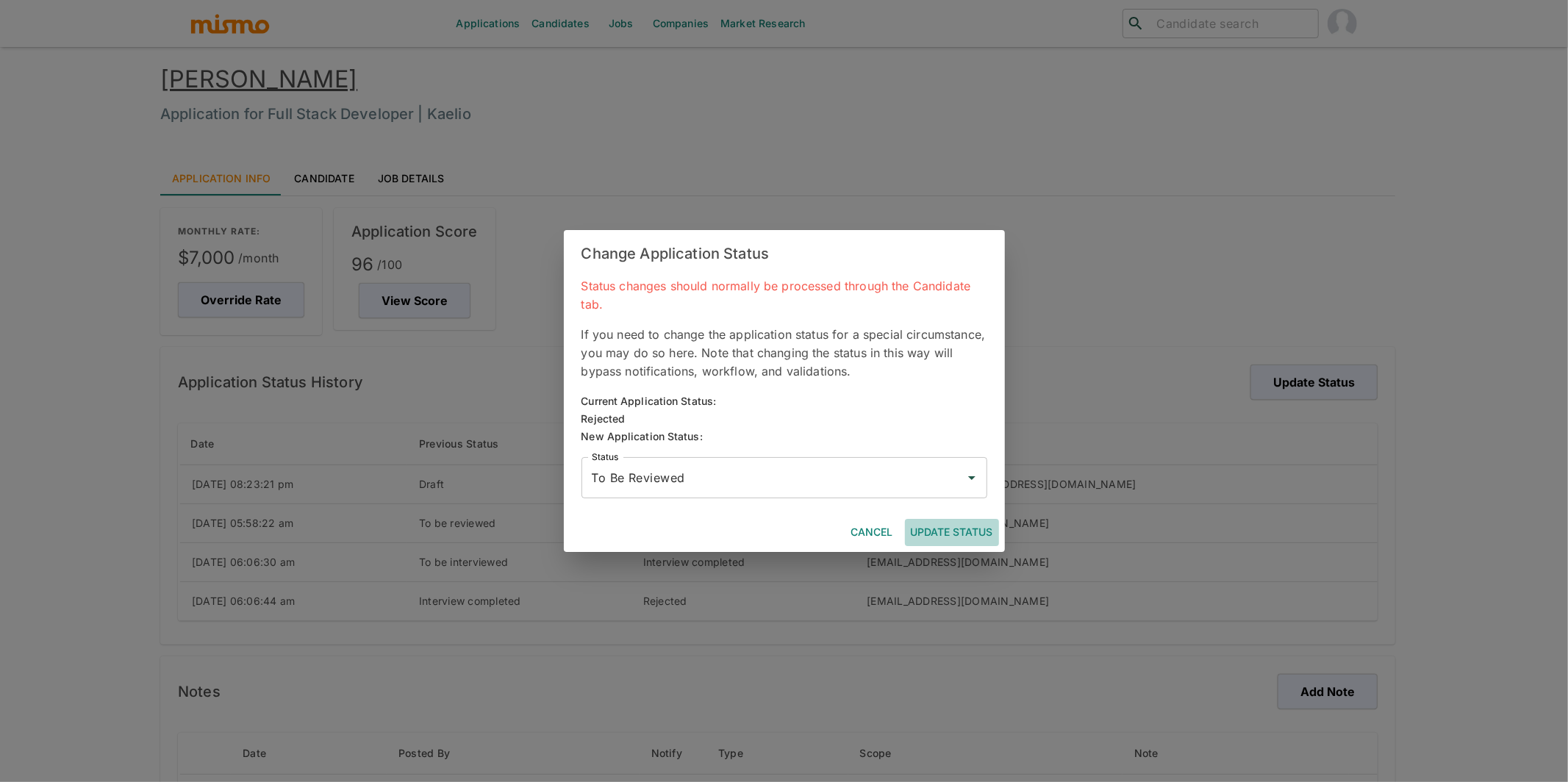
click at [950, 532] on button "Update Status" at bounding box center [952, 532] width 94 height 27
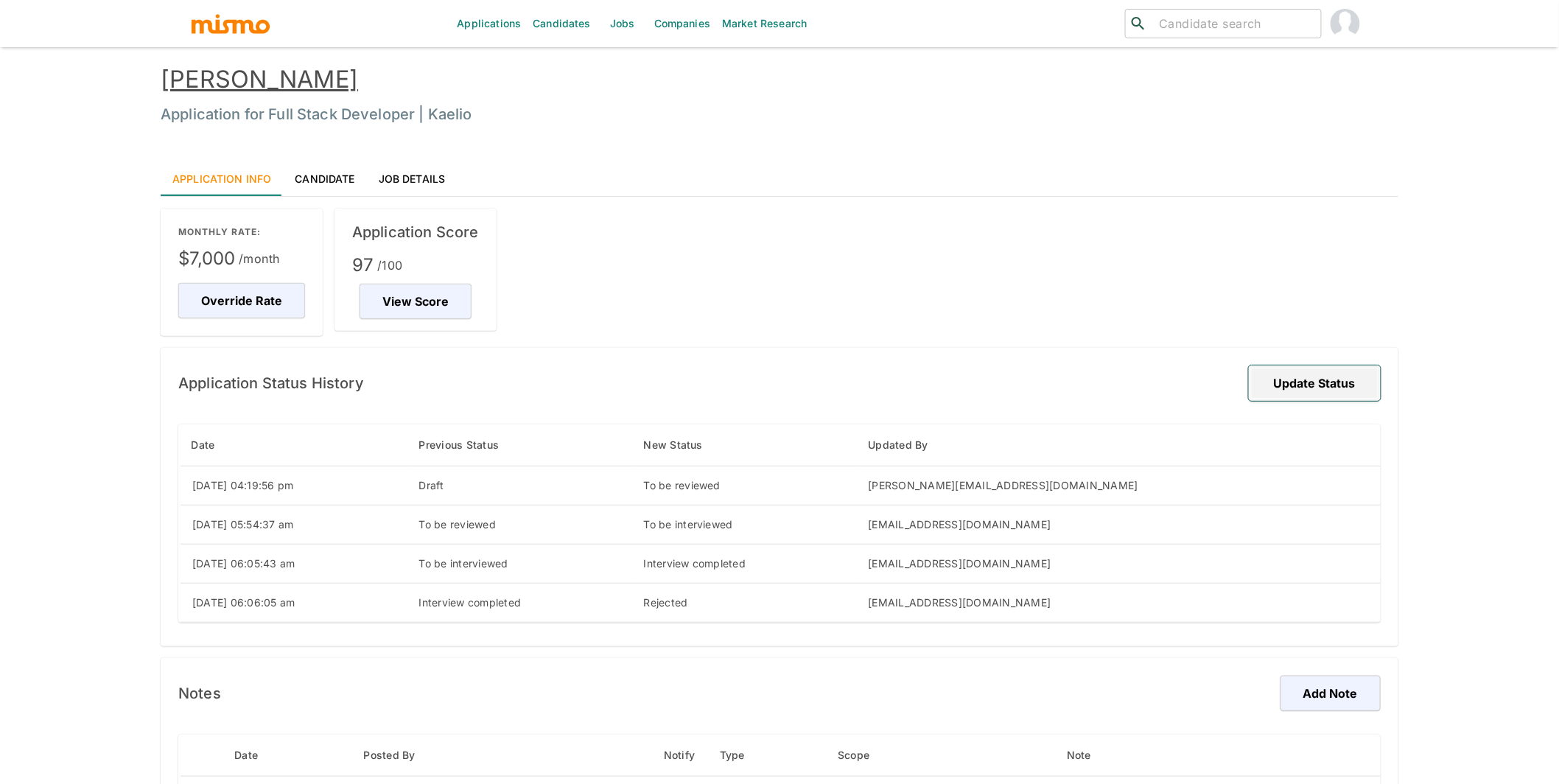
click at [1352, 373] on button "Update Status" at bounding box center [1315, 383] width 132 height 35
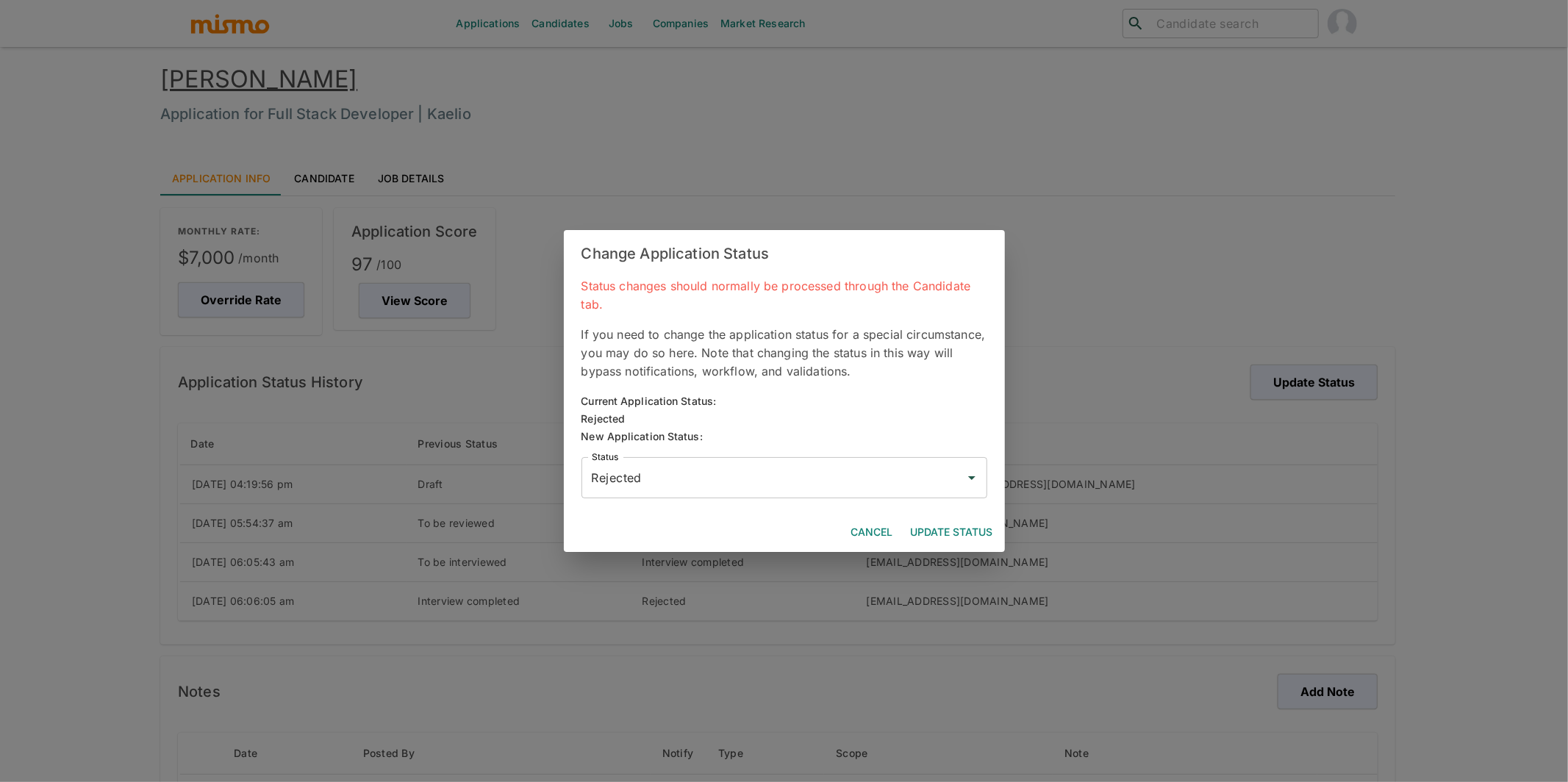
click at [828, 493] on div "Rejected Status" at bounding box center [784, 478] width 406 height 41
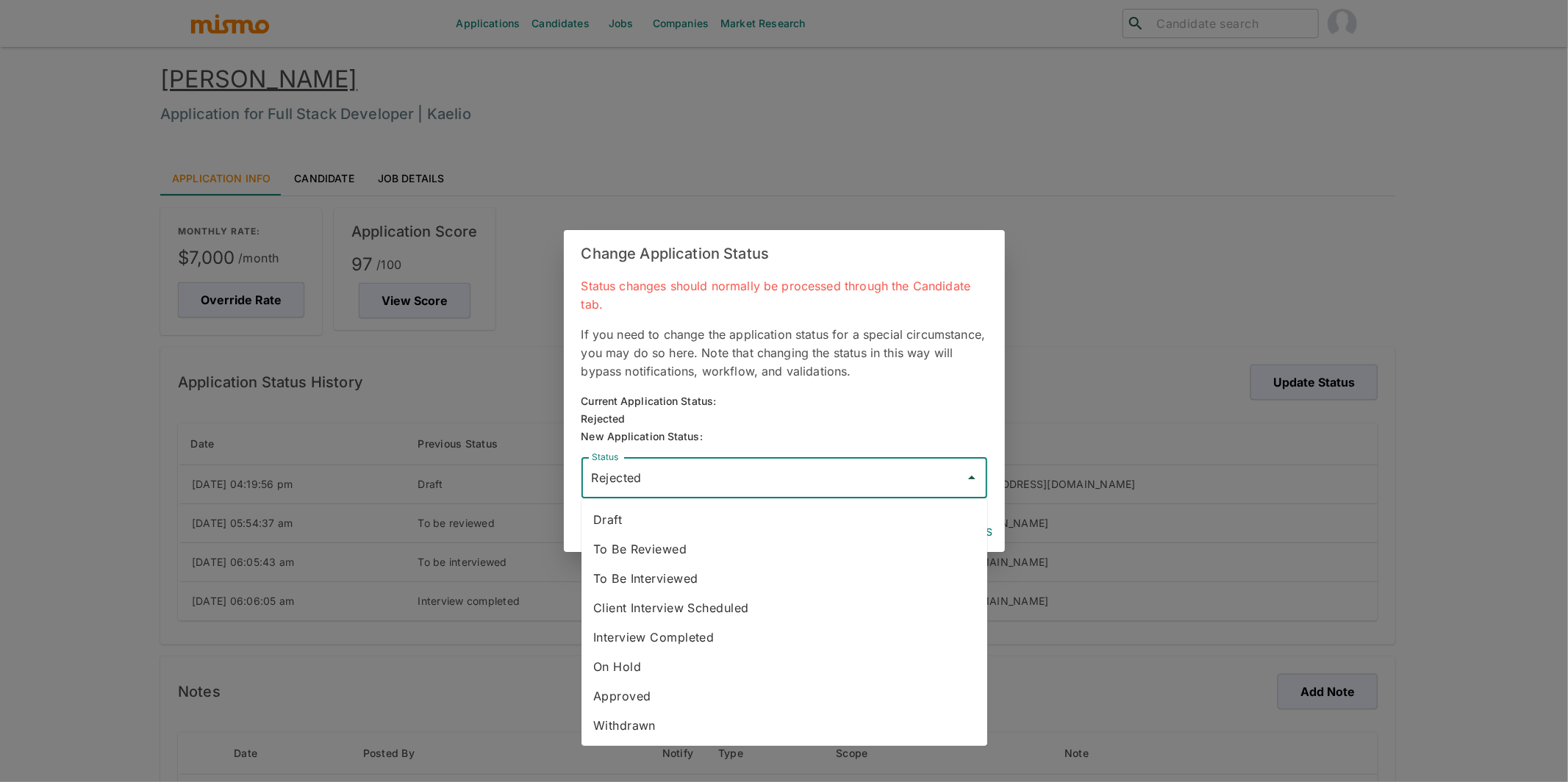
click at [706, 546] on li "To Be Reviewed" at bounding box center [784, 549] width 406 height 29
type input "To Be Reviewed"
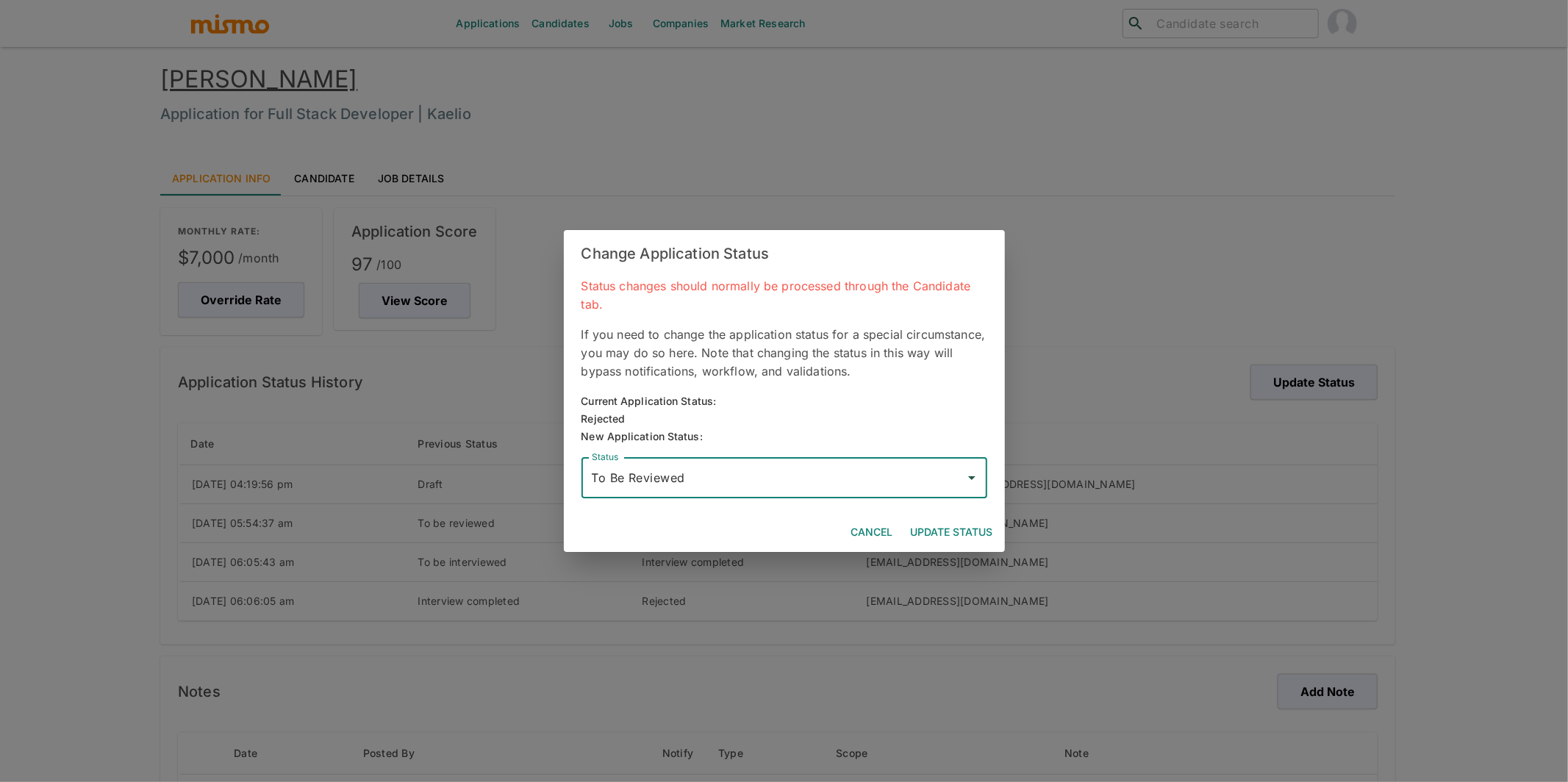
click at [953, 529] on button "Update Status" at bounding box center [952, 532] width 94 height 27
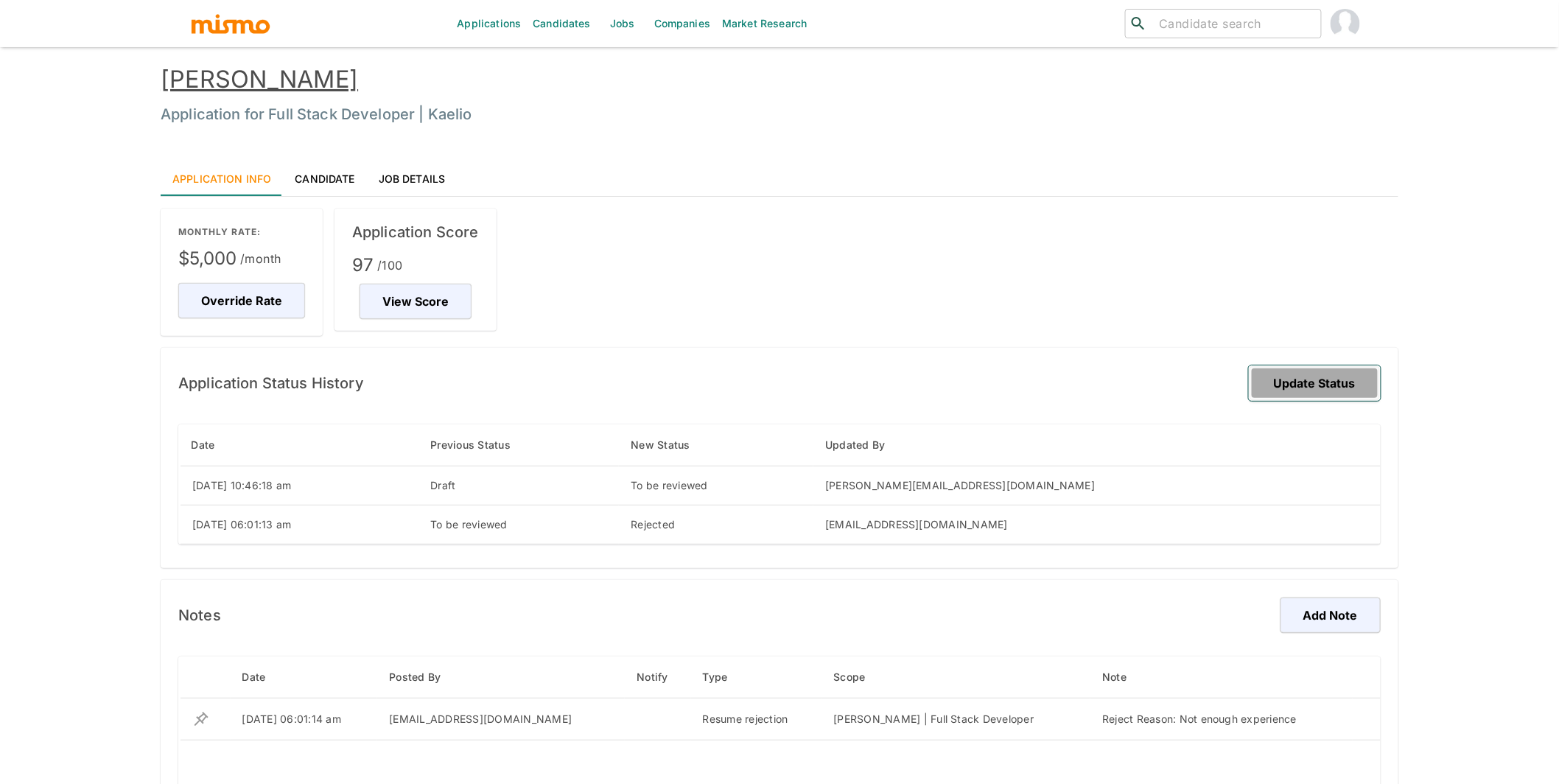
click at [1330, 382] on button "Update Status" at bounding box center [1315, 383] width 132 height 35
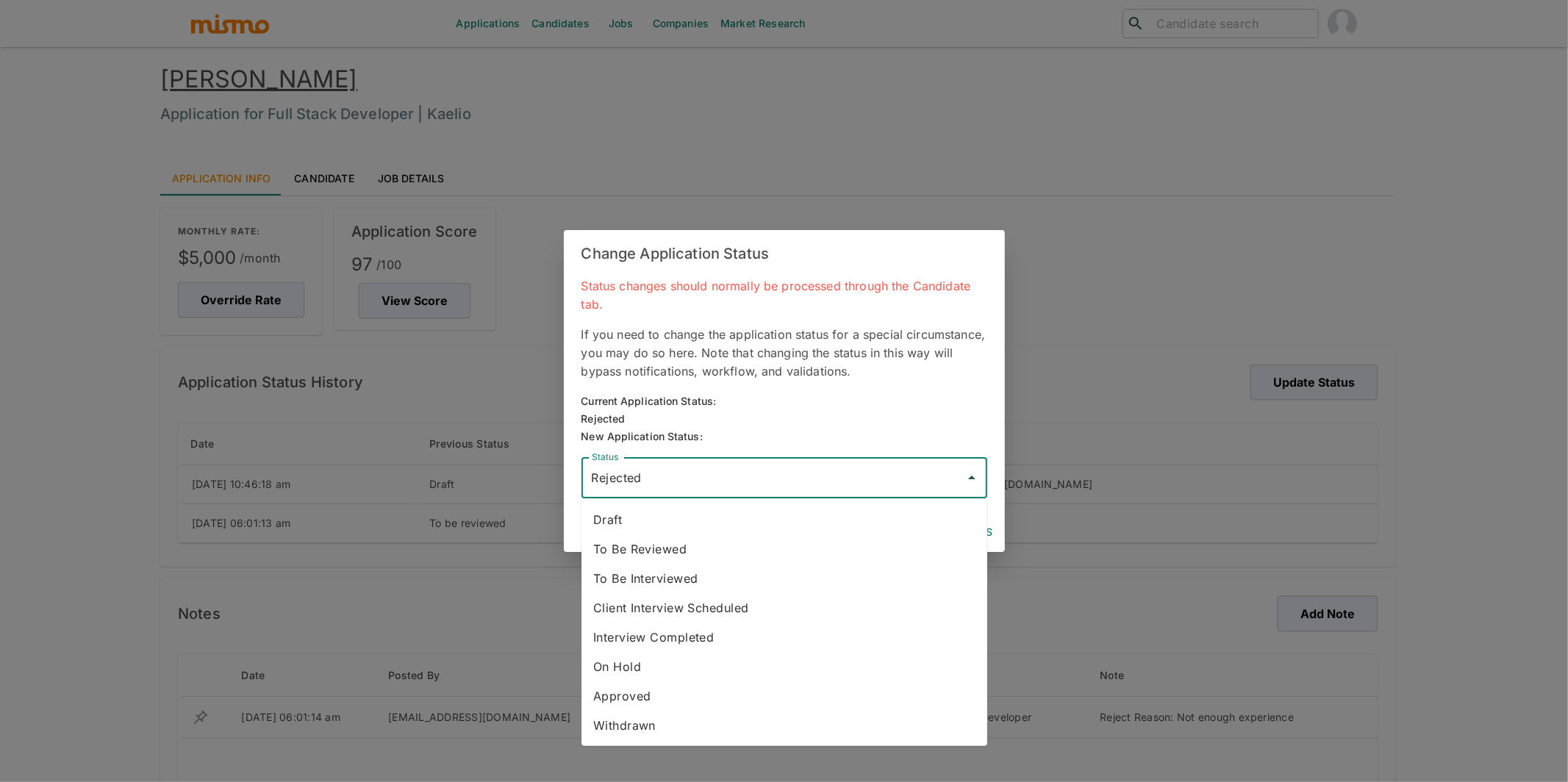
click at [866, 479] on input "Rejected" at bounding box center [773, 478] width 371 height 28
click at [693, 550] on li "To Be Reviewed" at bounding box center [784, 549] width 406 height 29
type input "To Be Reviewed"
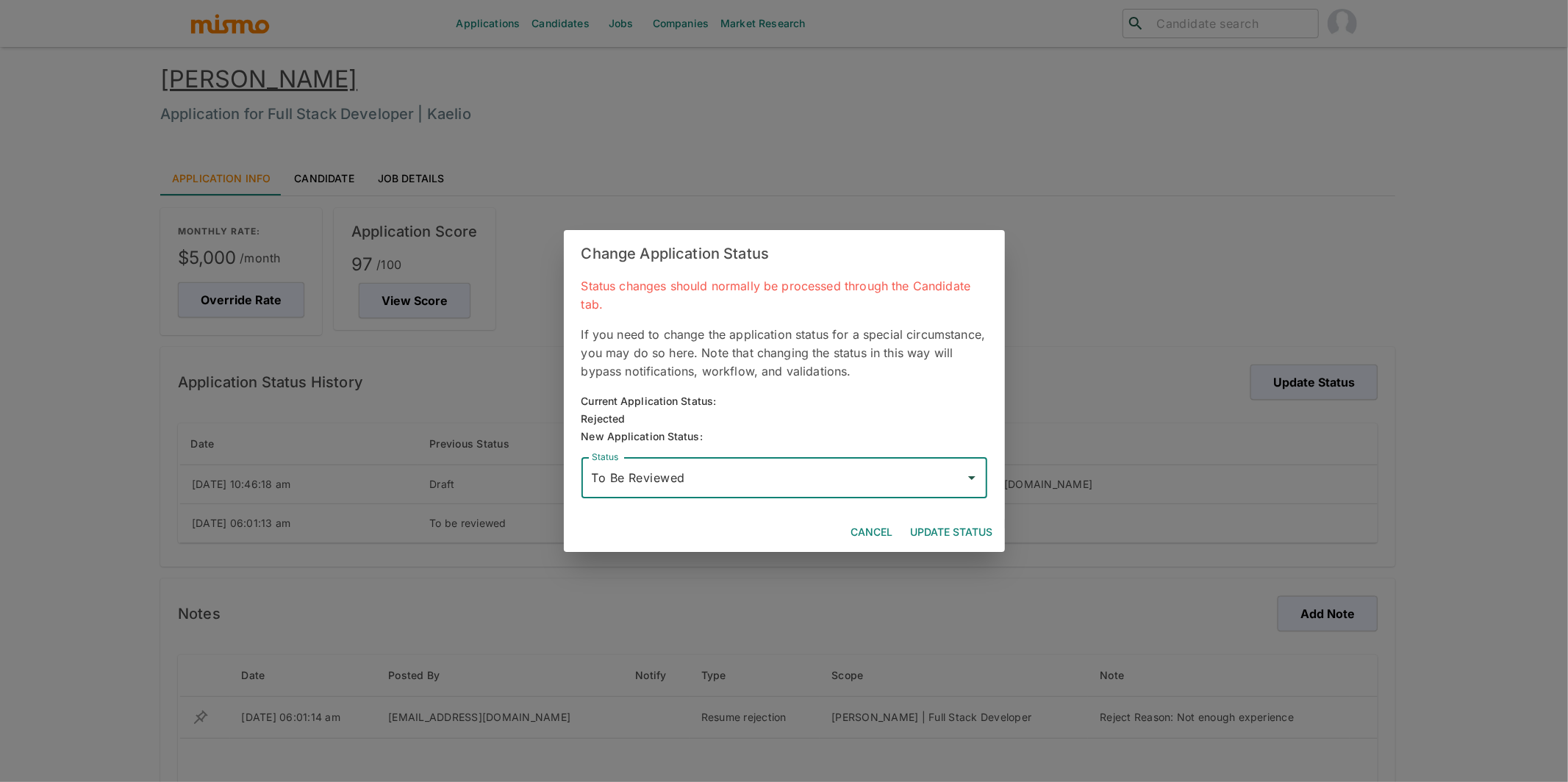
click at [958, 530] on button "Update Status" at bounding box center [952, 532] width 94 height 27
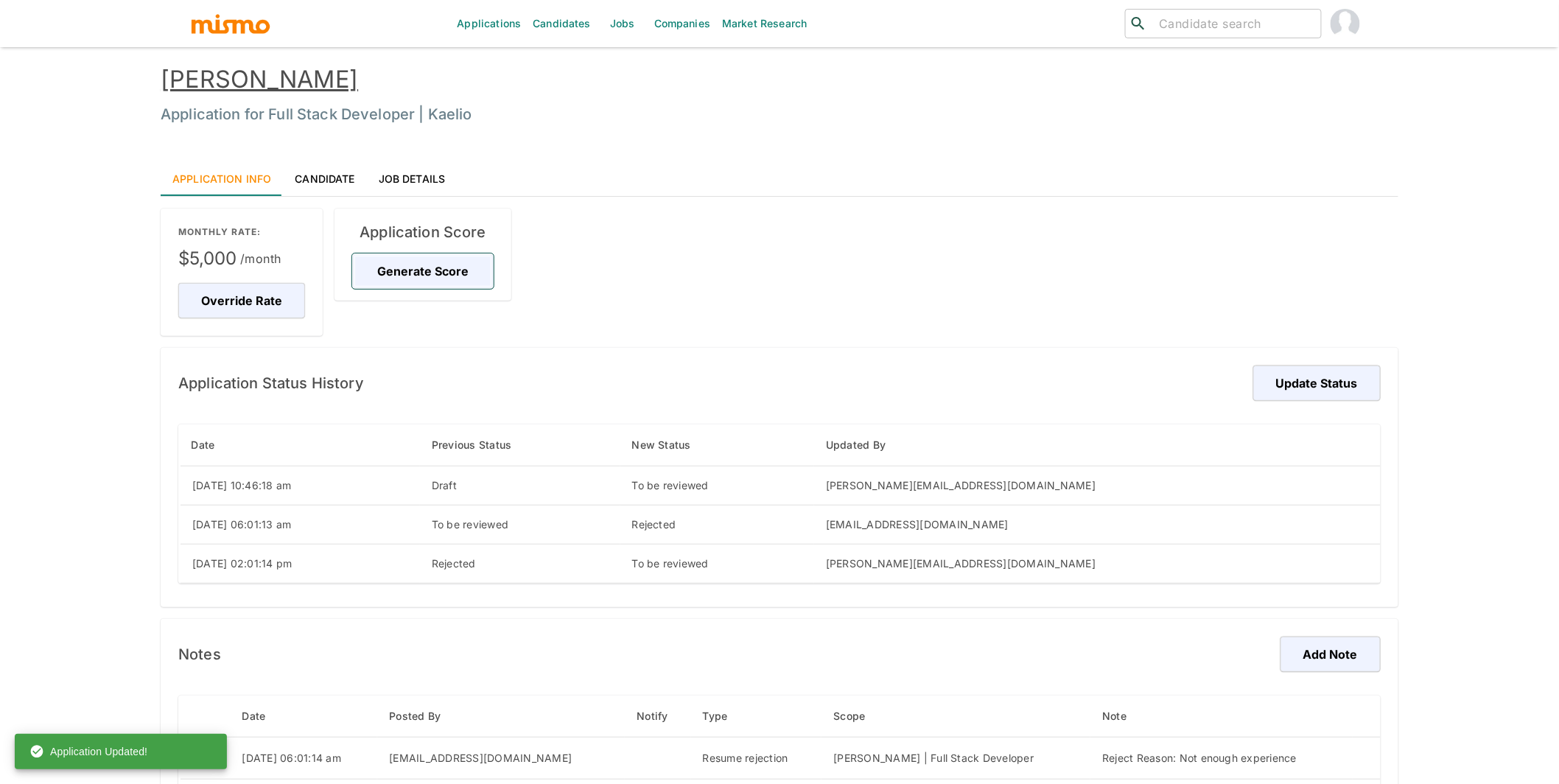
drag, startPoint x: 447, startPoint y: 274, endPoint x: 377, endPoint y: 136, distance: 154.7
click at [445, 273] on button "Generate Score" at bounding box center [423, 271] width 141 height 35
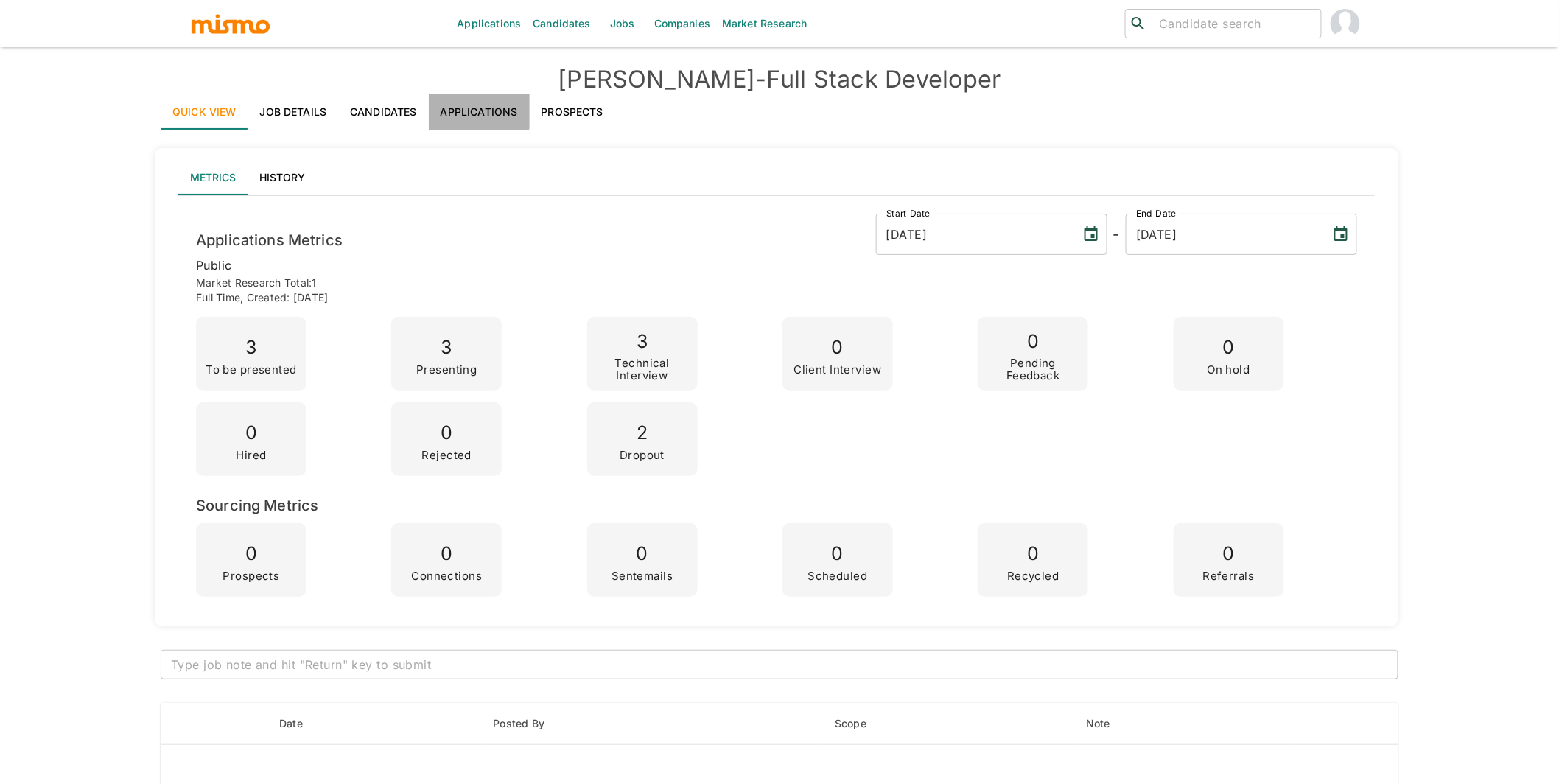
click at [476, 111] on link "Applications" at bounding box center [479, 112] width 101 height 35
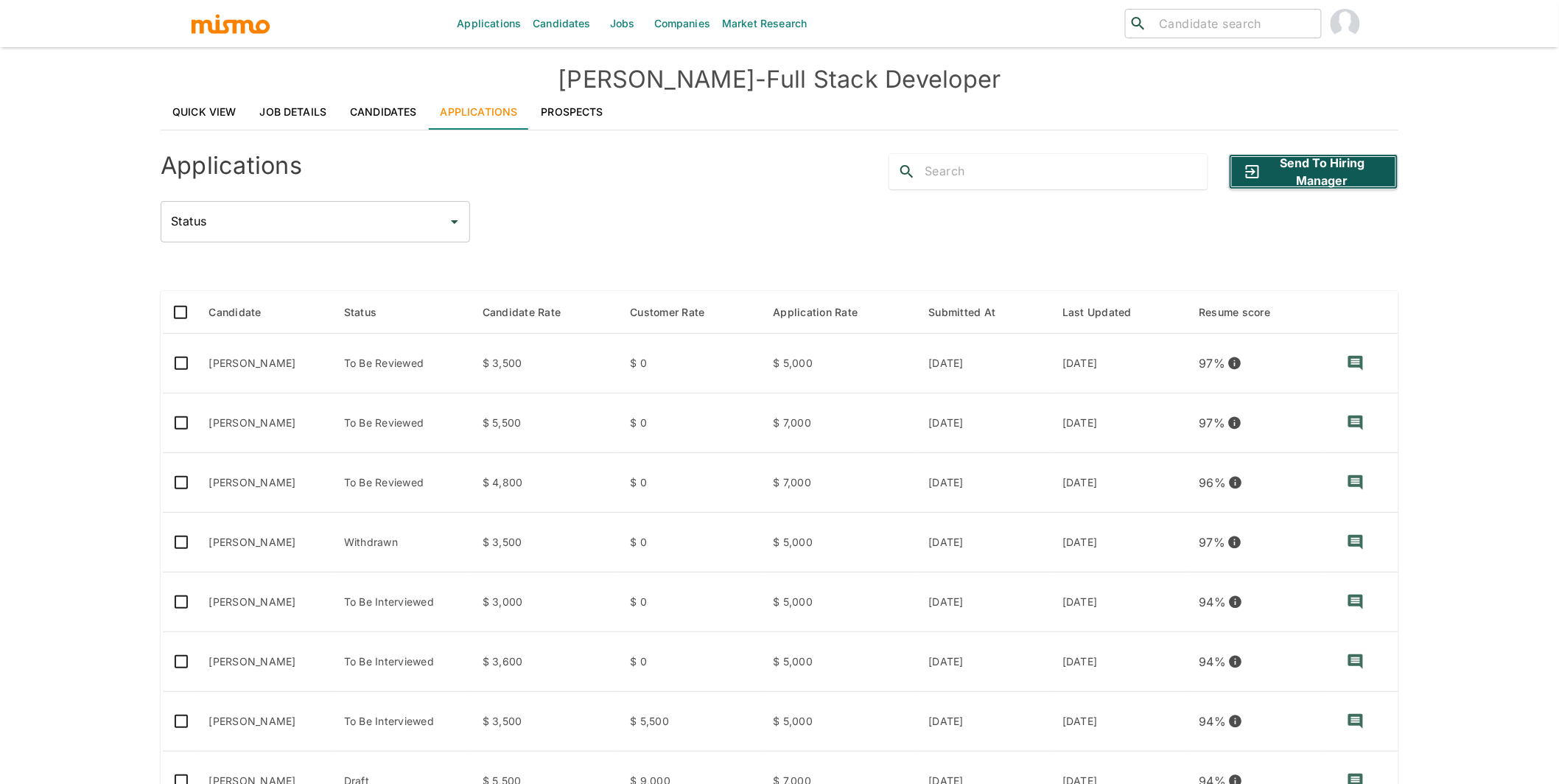
click at [1320, 169] on button "Send to Hiring Manager" at bounding box center [1314, 171] width 169 height 35
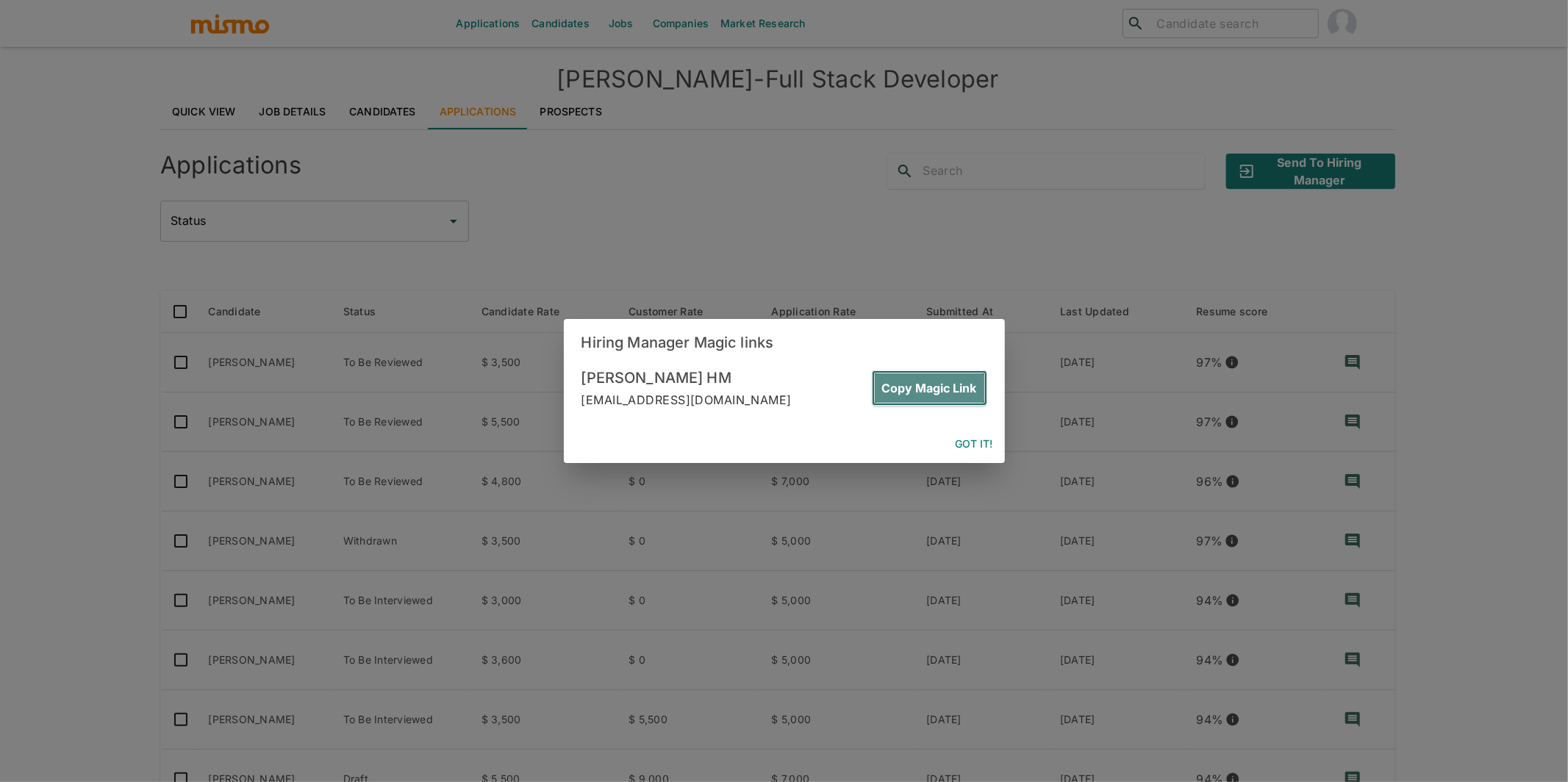
click at [950, 397] on button "Copy Magic Link" at bounding box center [930, 388] width 115 height 35
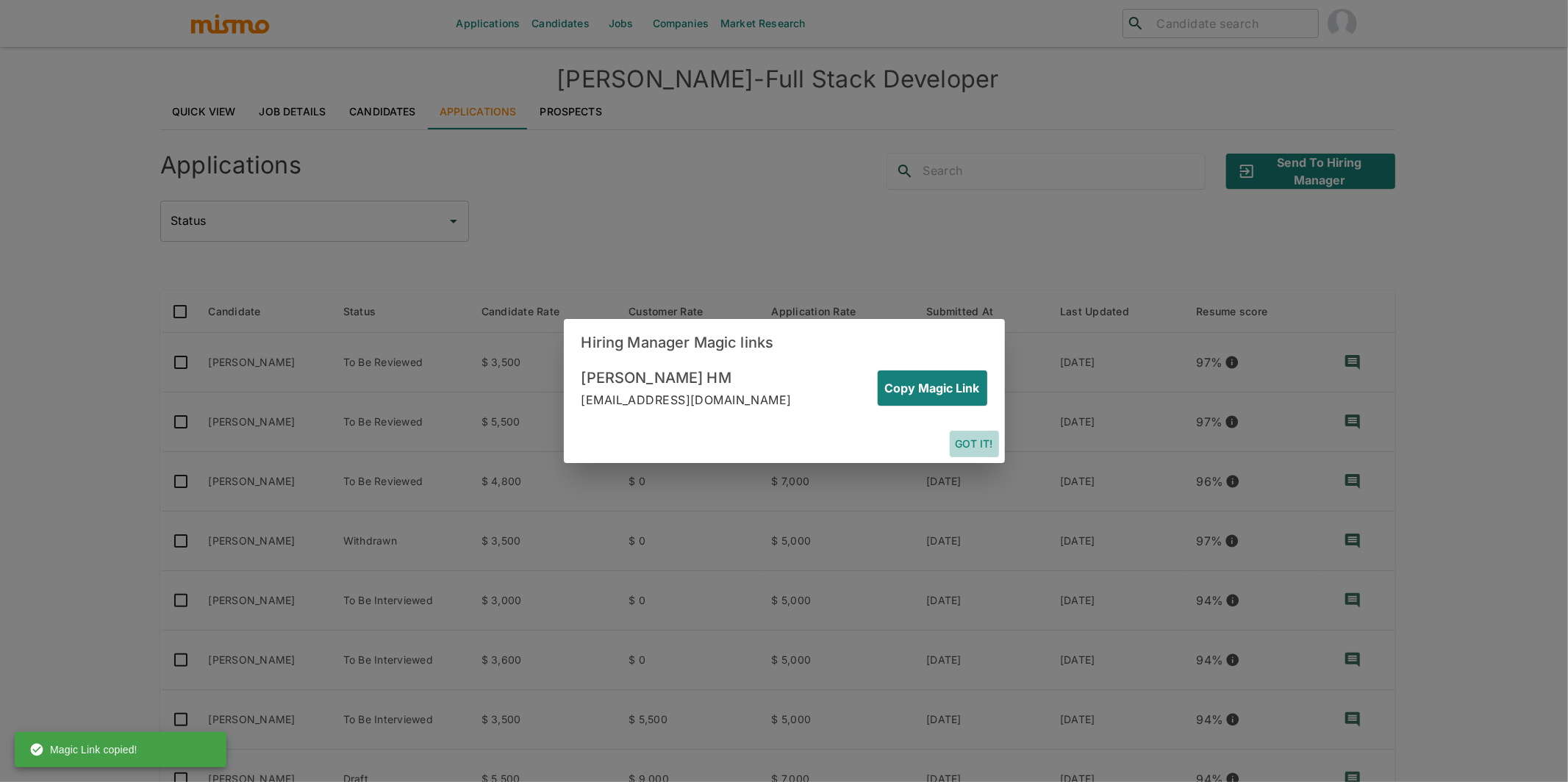
click at [972, 442] on button "Got it!" at bounding box center [974, 444] width 49 height 27
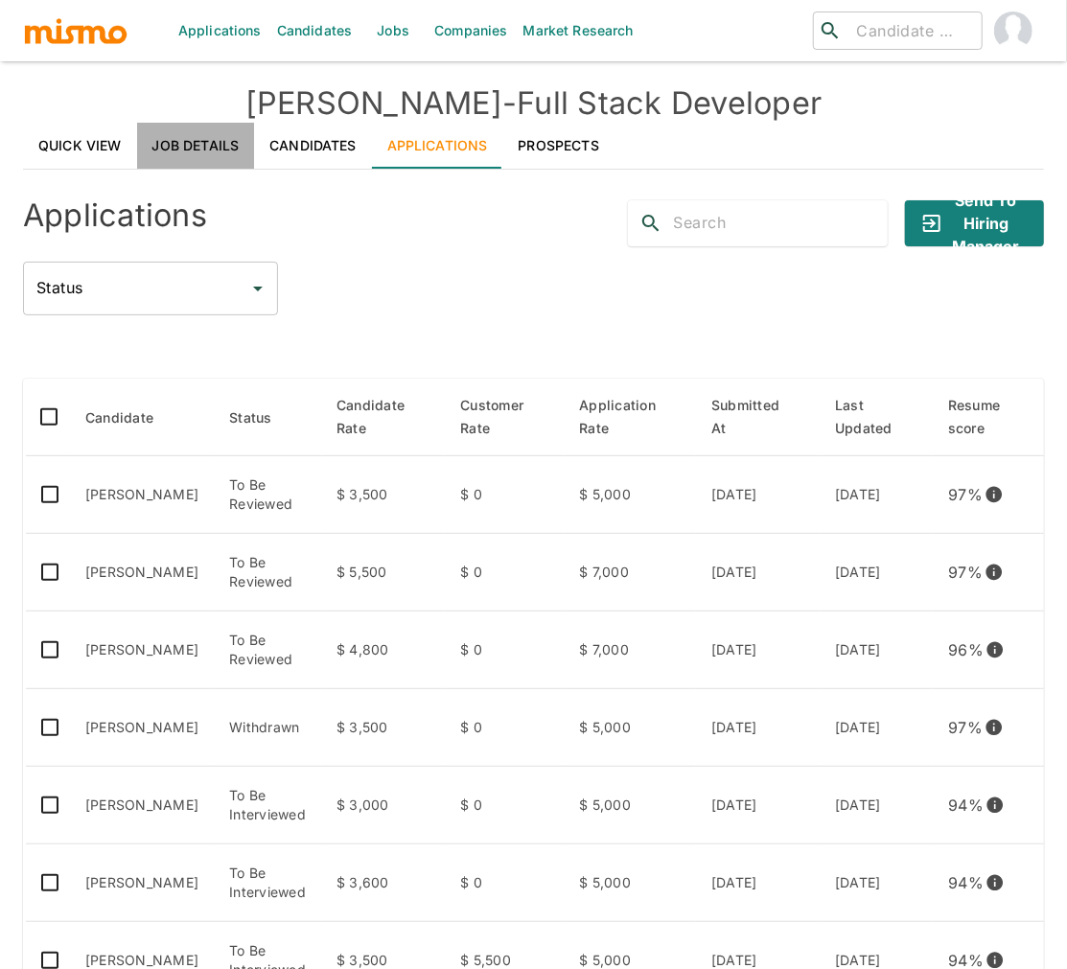
click at [194, 144] on link "Job Details" at bounding box center [196, 146] width 118 height 46
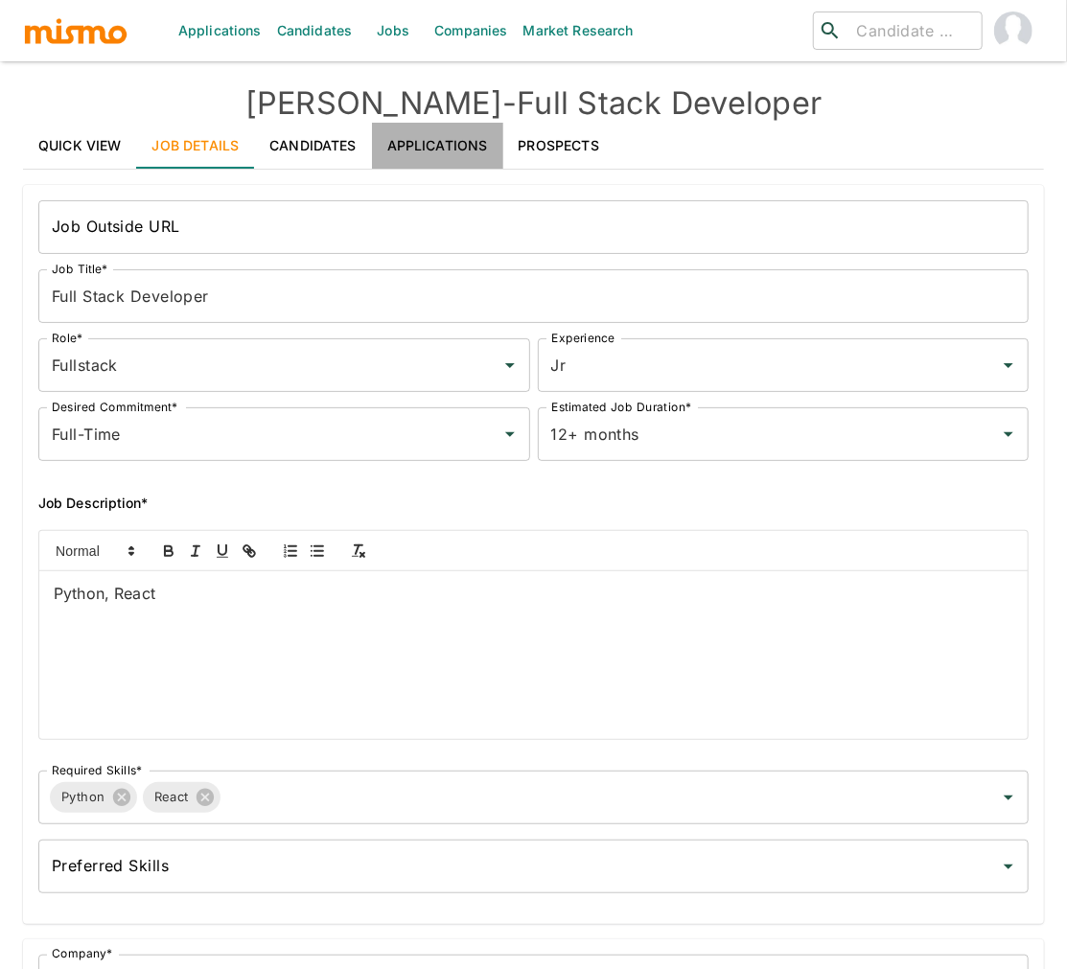
click at [454, 144] on link "Applications" at bounding box center [437, 146] width 131 height 46
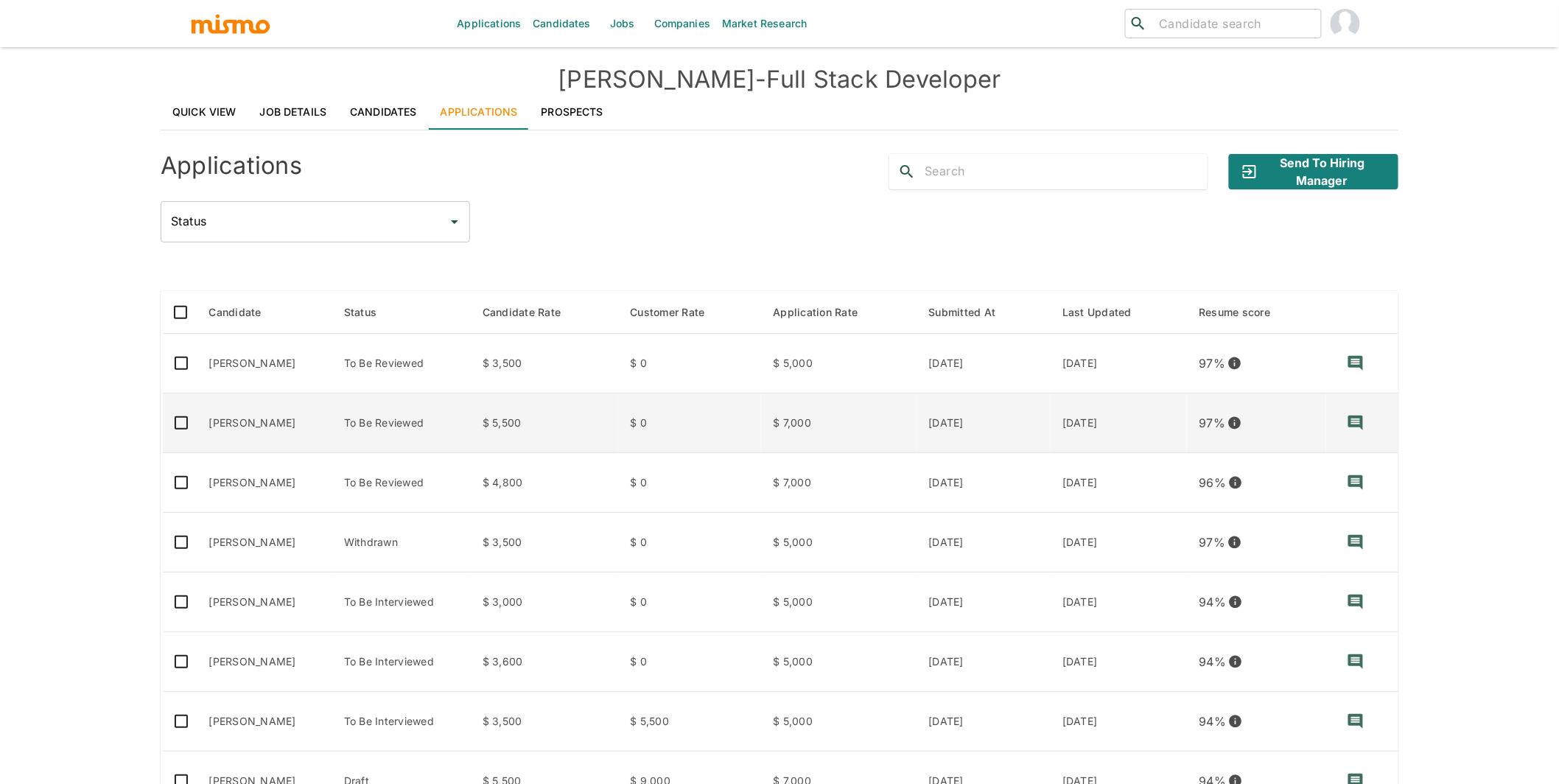
click at [432, 434] on td "To Be Reviewed" at bounding box center [401, 424] width 138 height 60
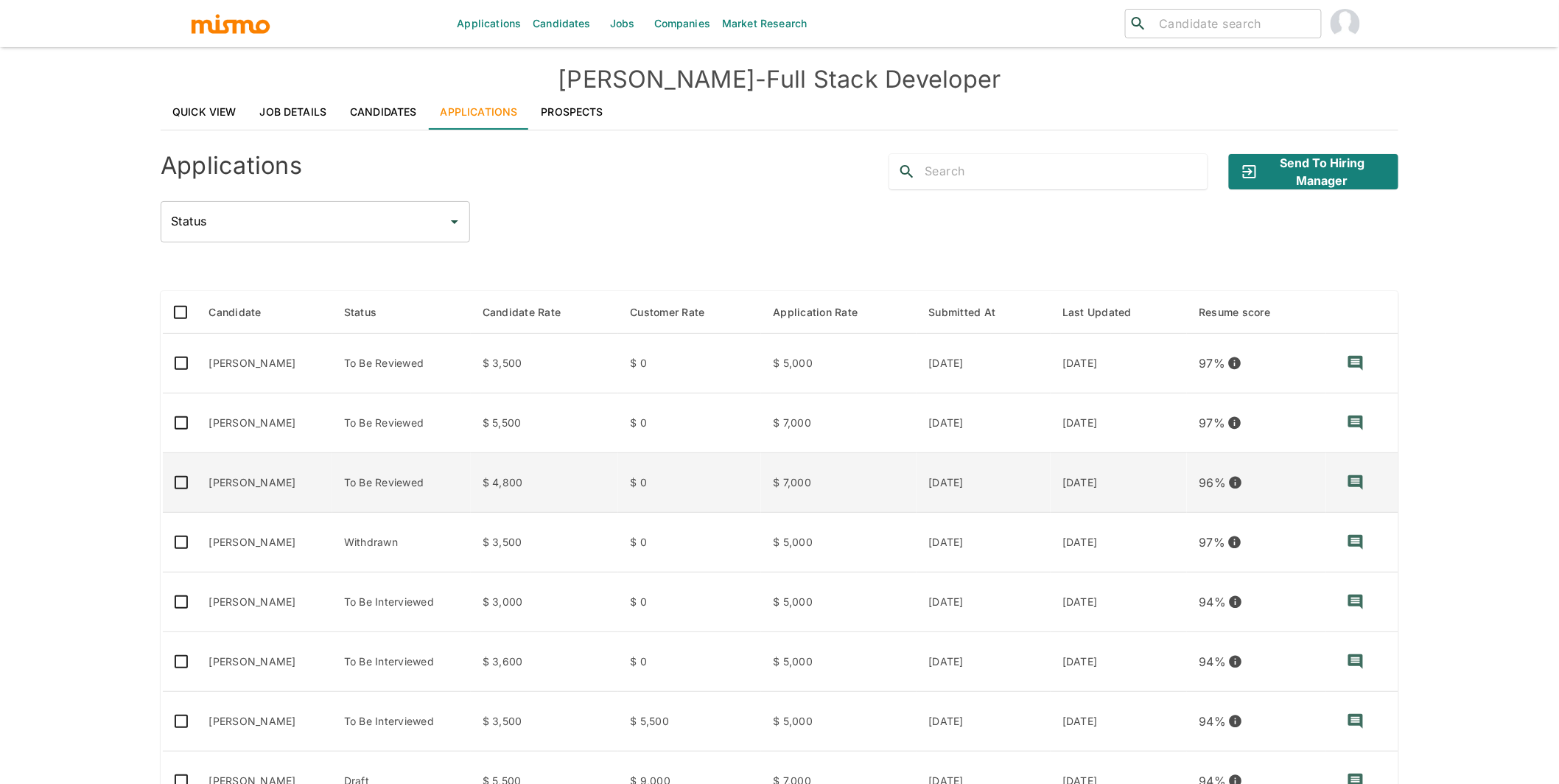
click at [255, 481] on td "Federico Pértile" at bounding box center [264, 483] width 135 height 60
